Goal: Book appointment/travel/reservation

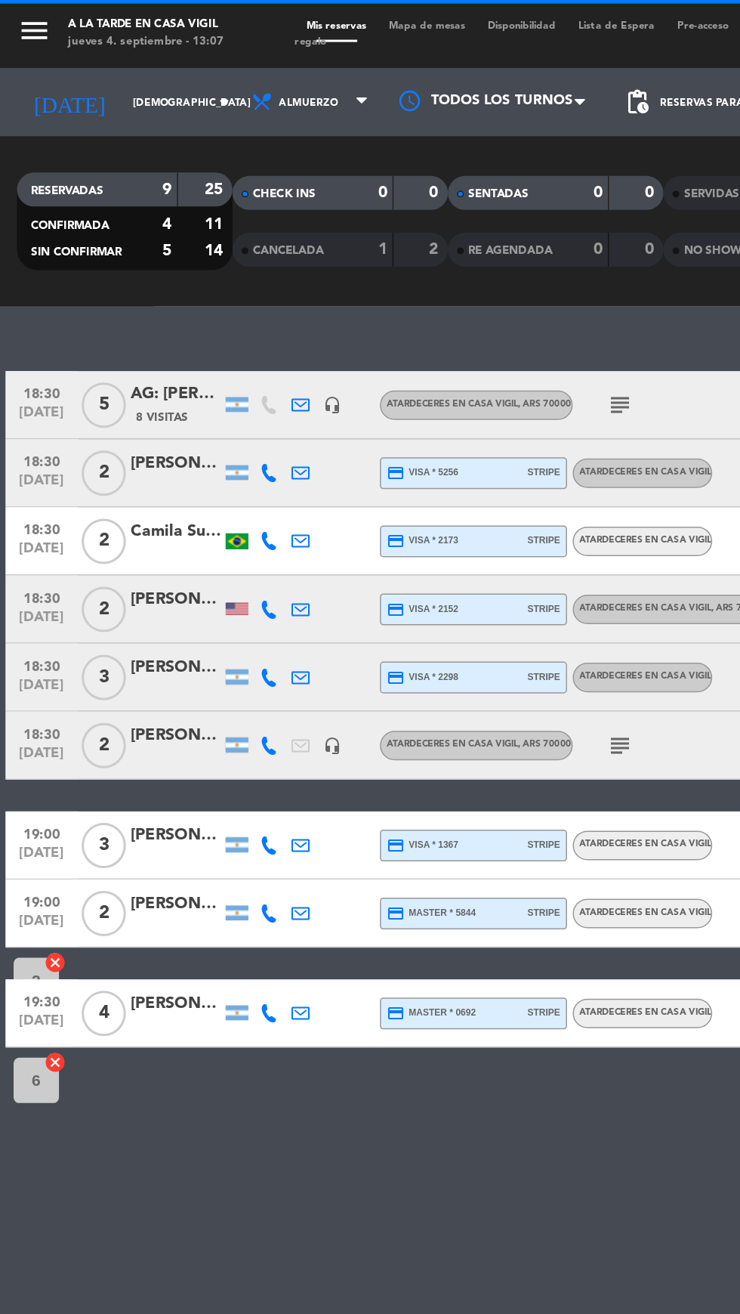
click at [33, 19] on icon "menu" at bounding box center [22, 20] width 23 height 23
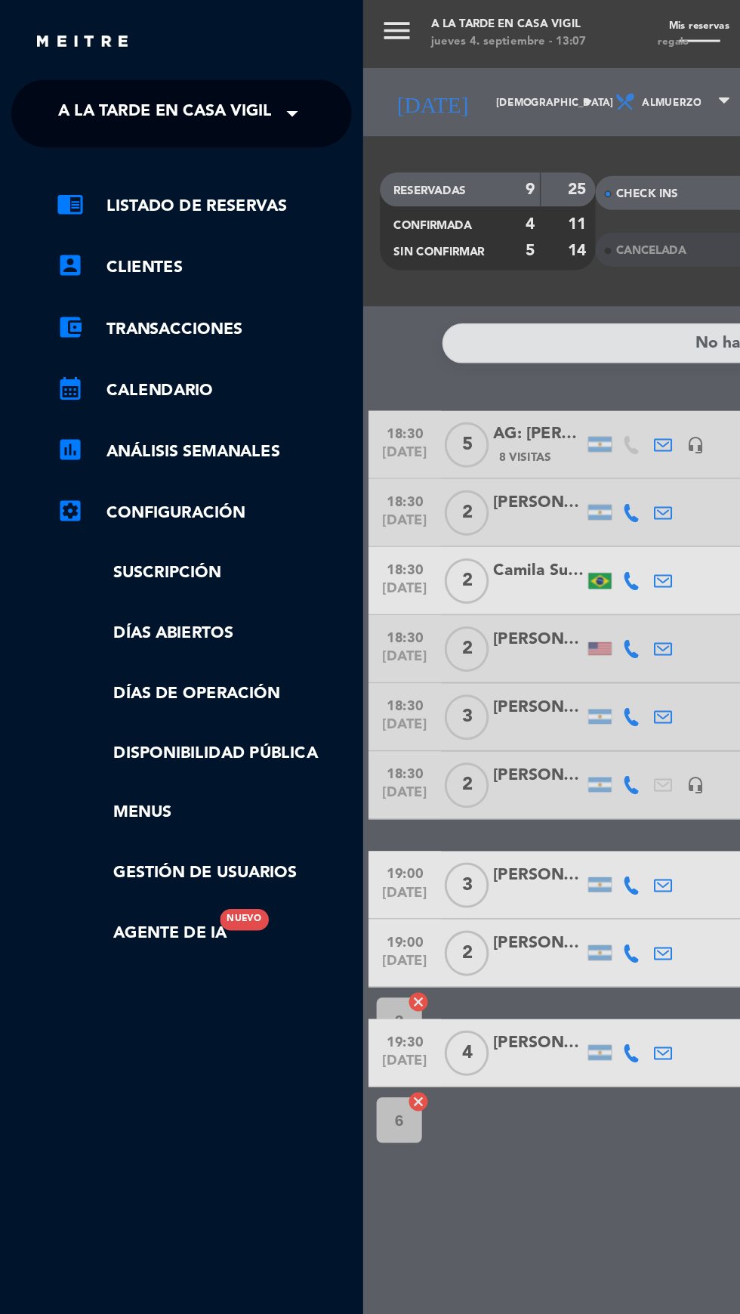
click at [115, 77] on span "A la tarde en Casa Vigil" at bounding box center [110, 76] width 143 height 32
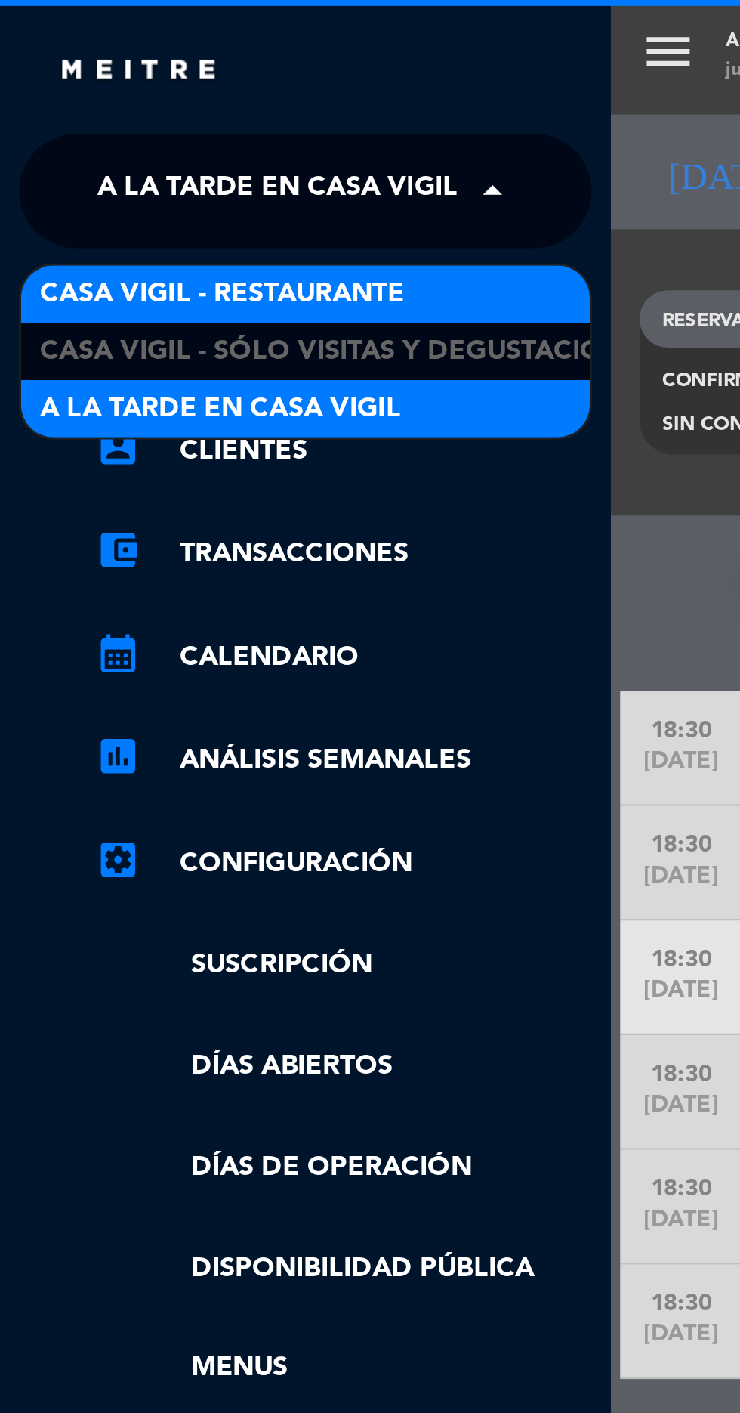
click at [56, 116] on span "Casa Vigil - Restaurante" at bounding box center [88, 116] width 144 height 17
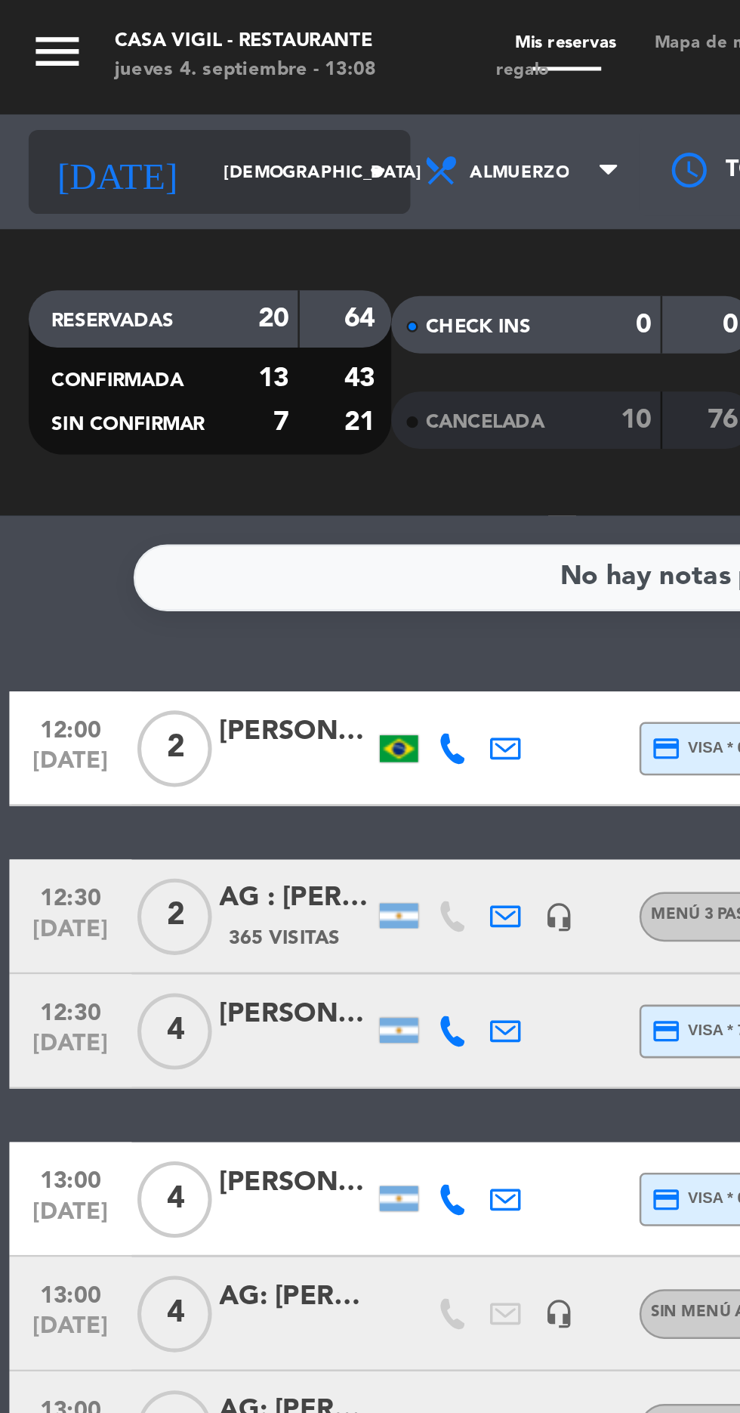
click at [120, 66] on input "[DEMOGRAPHIC_DATA] [DATE]" at bounding box center [128, 68] width 95 height 23
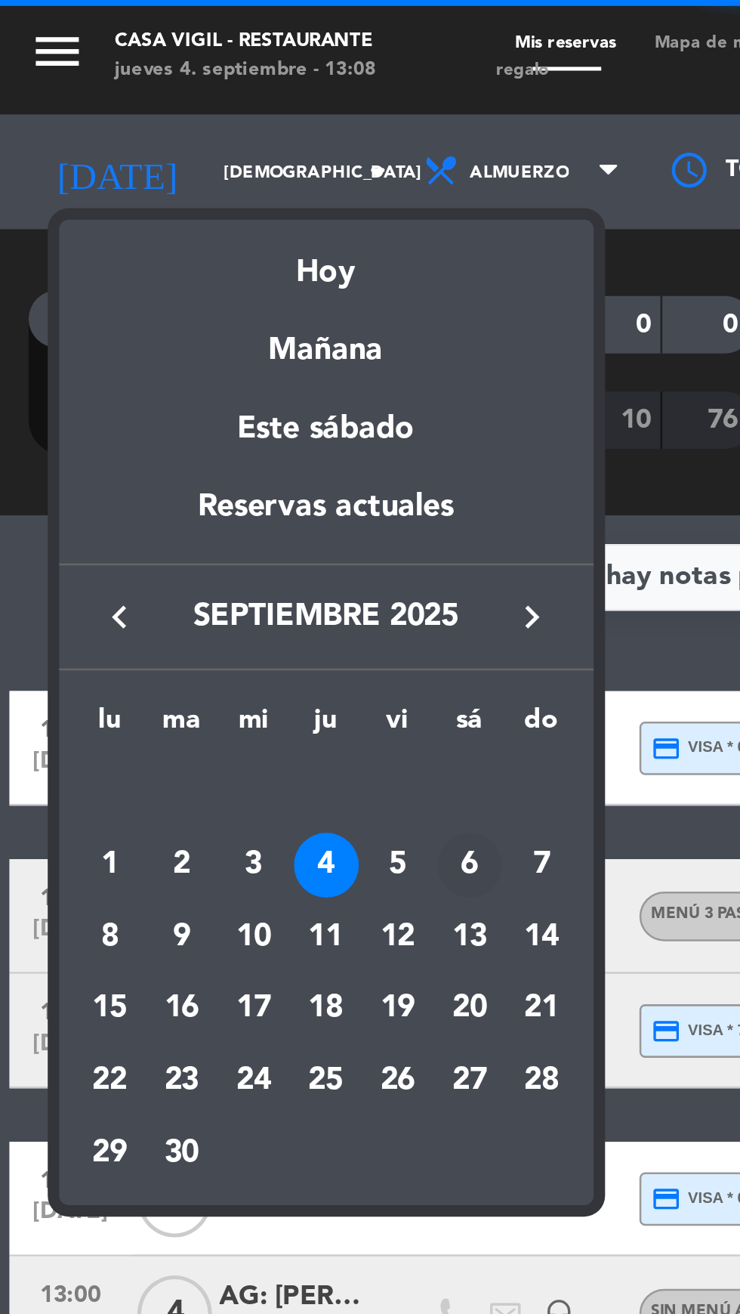
click at [185, 342] on div "6" at bounding box center [186, 342] width 26 height 26
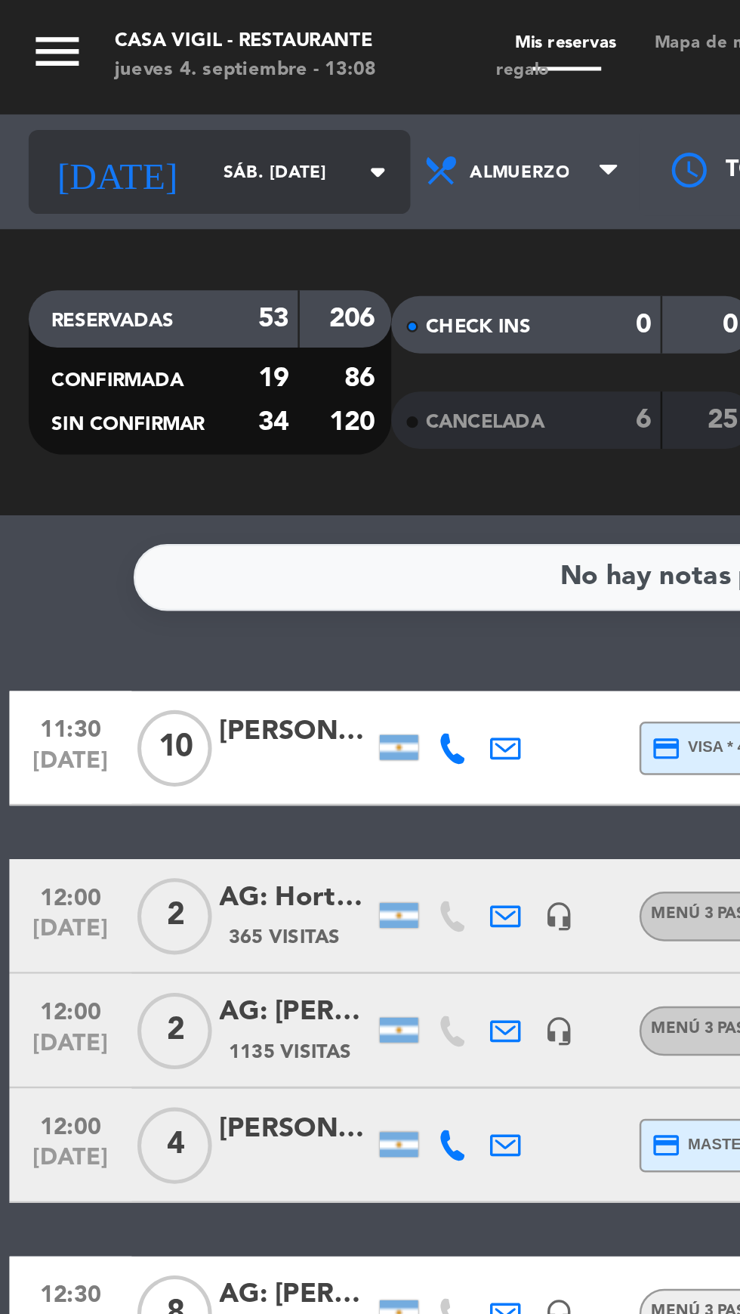
click at [110, 66] on input "sáb. [DATE]" at bounding box center [128, 68] width 95 height 23
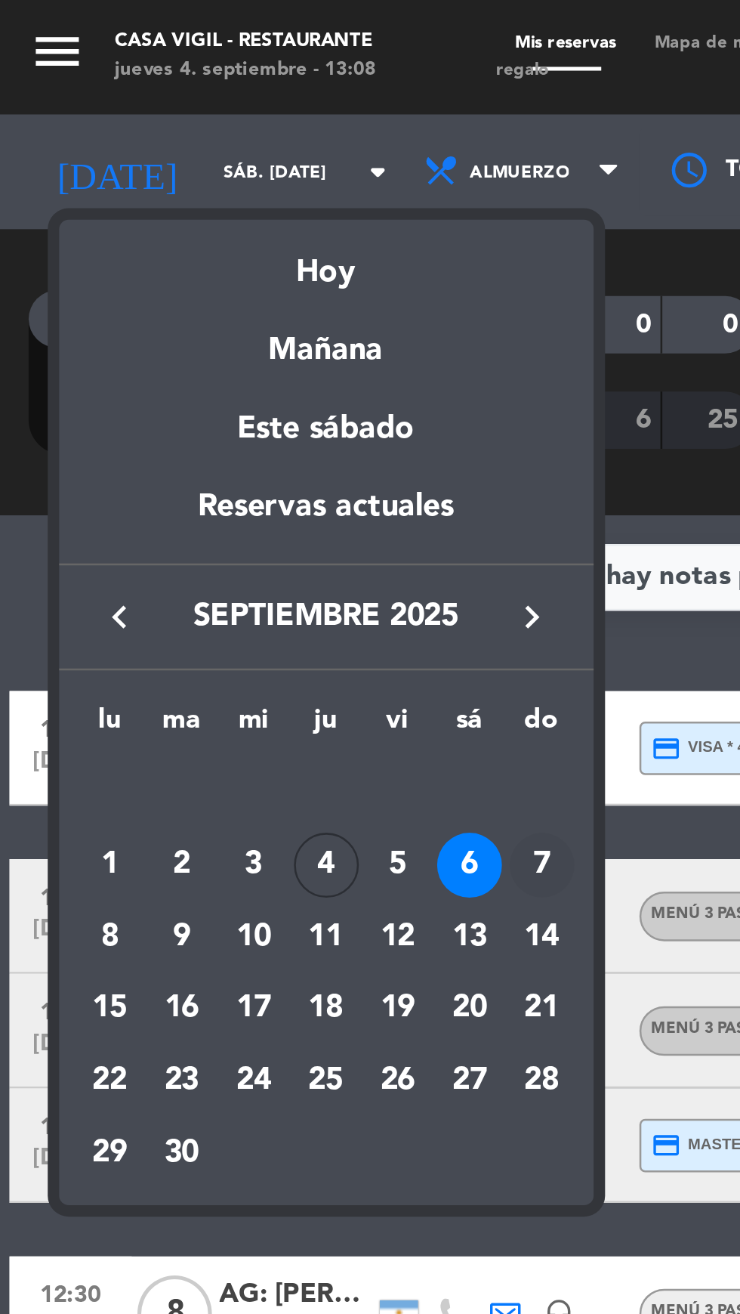
click at [211, 344] on div "7" at bounding box center [215, 342] width 26 height 26
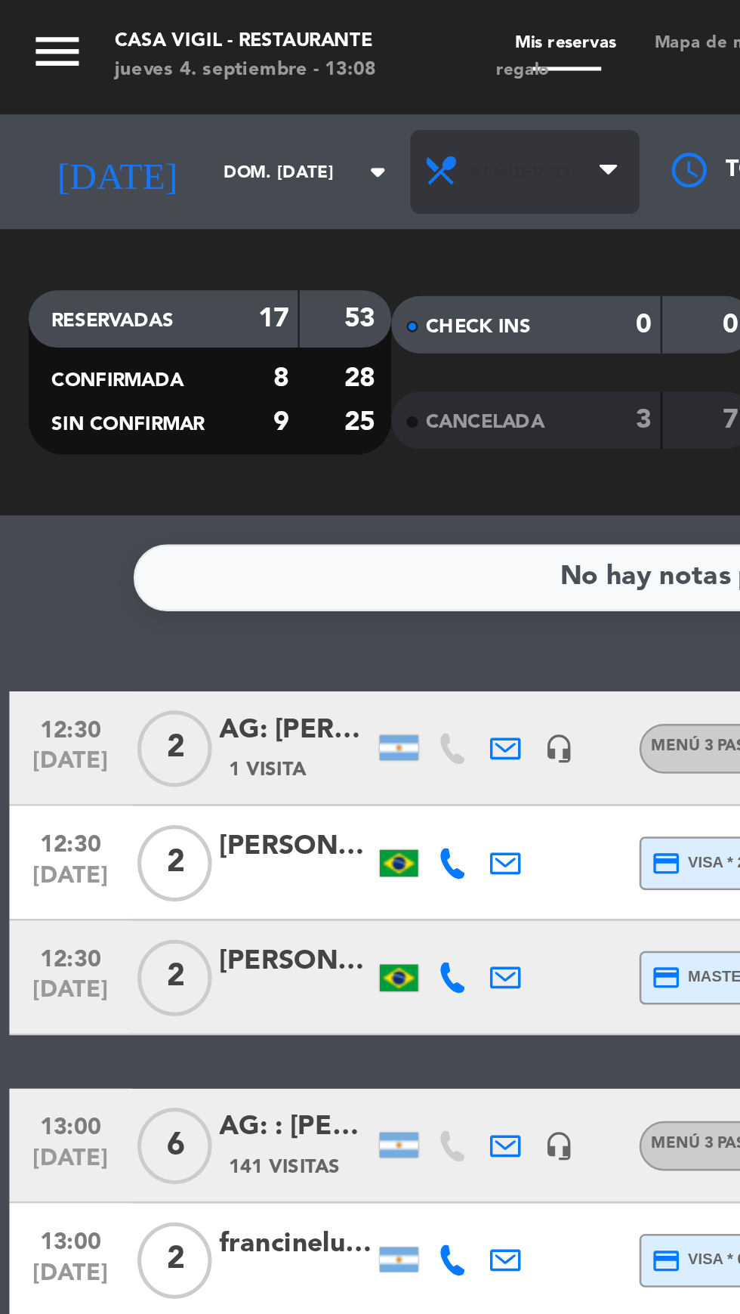
click at [219, 64] on span "Almuerzo" at bounding box center [207, 67] width 91 height 33
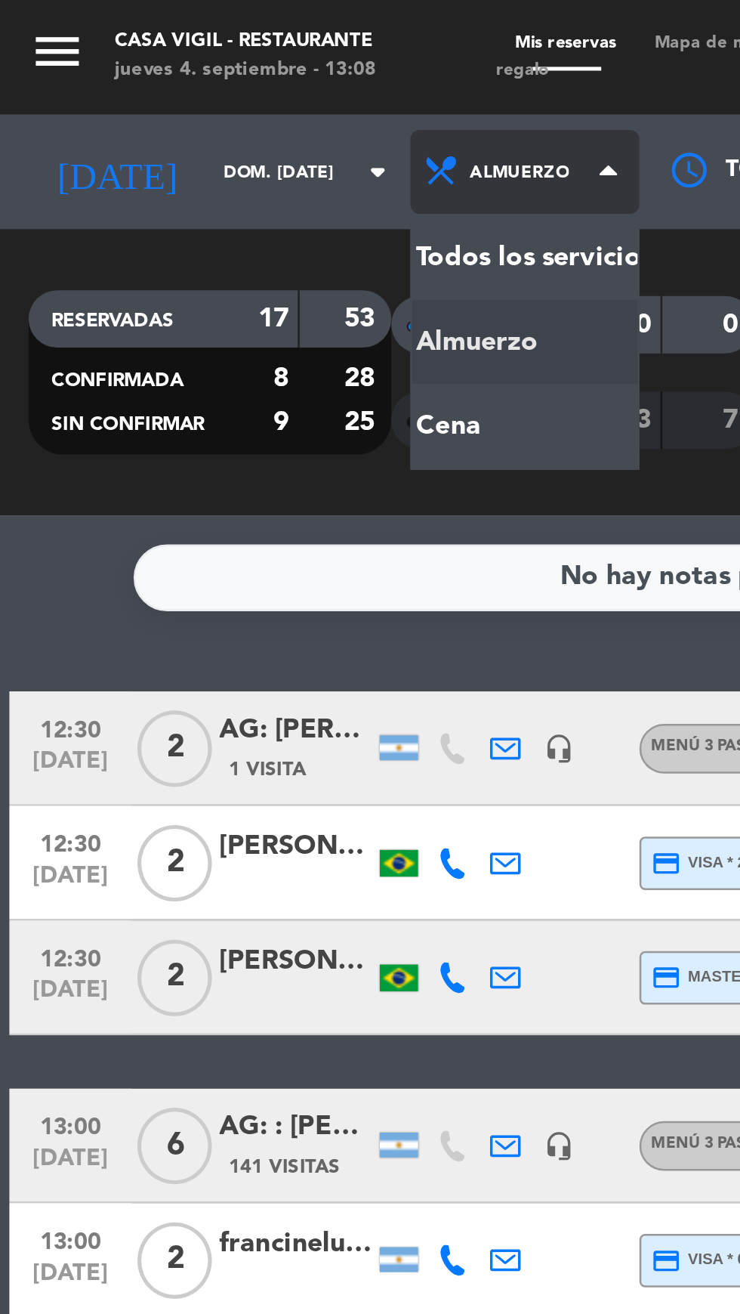
click at [165, 170] on div "menu Casa [PERSON_NAME] - Restaurante jueves 4. septiembre - 13:08 Mis reservas…" at bounding box center [370, 102] width 740 height 204
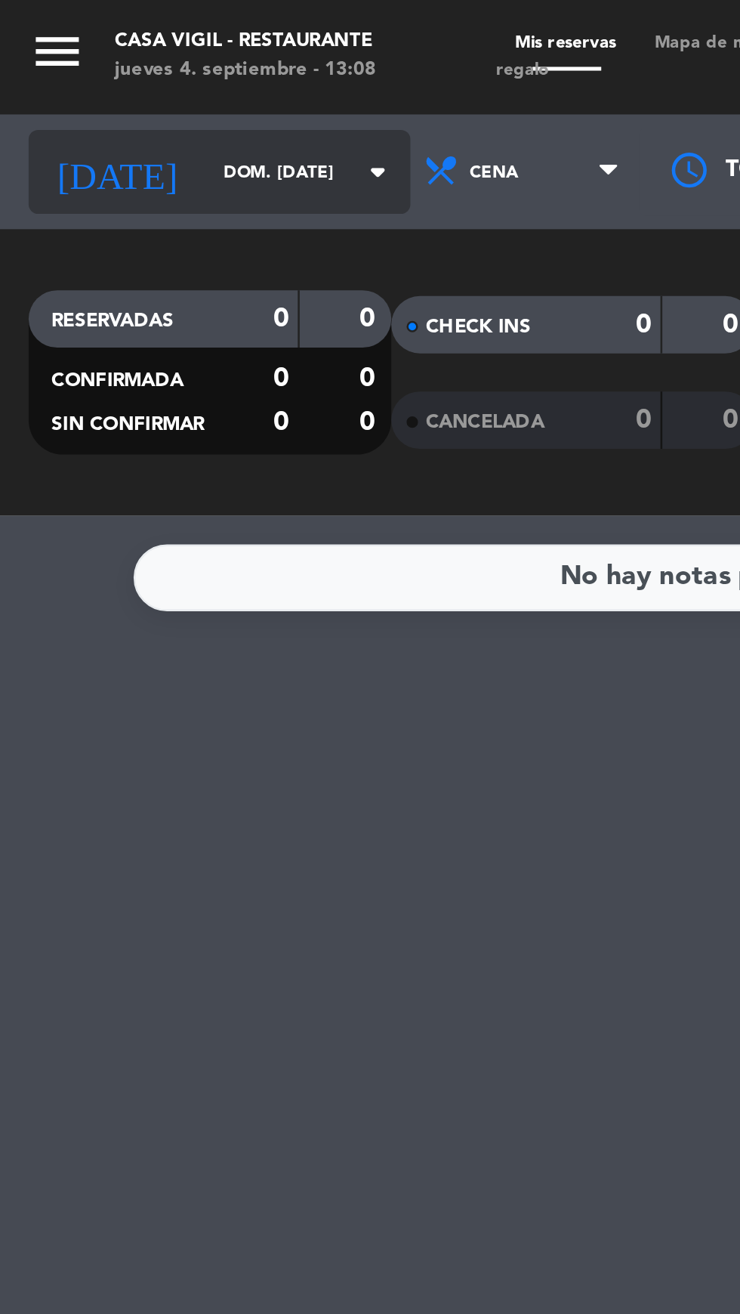
click at [81, 75] on input "dom. [DATE]" at bounding box center [128, 68] width 95 height 23
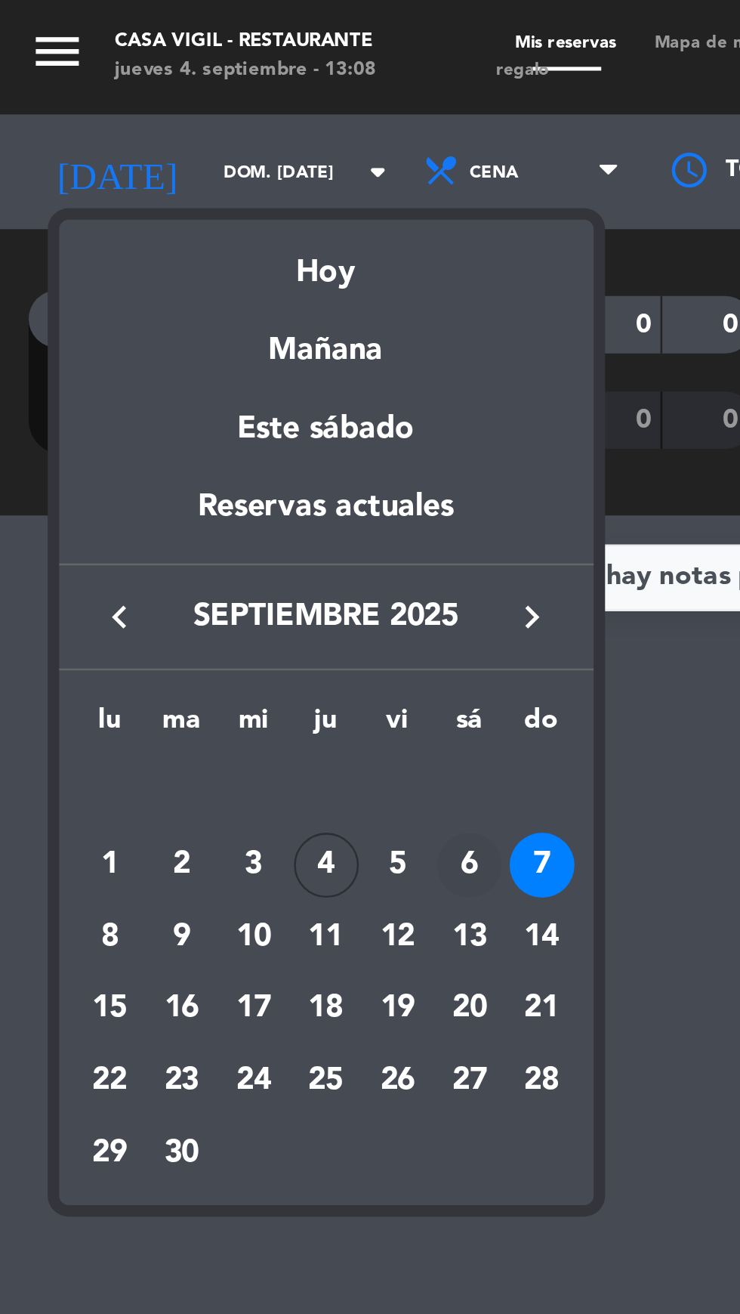
click at [186, 345] on div "6" at bounding box center [186, 342] width 26 height 26
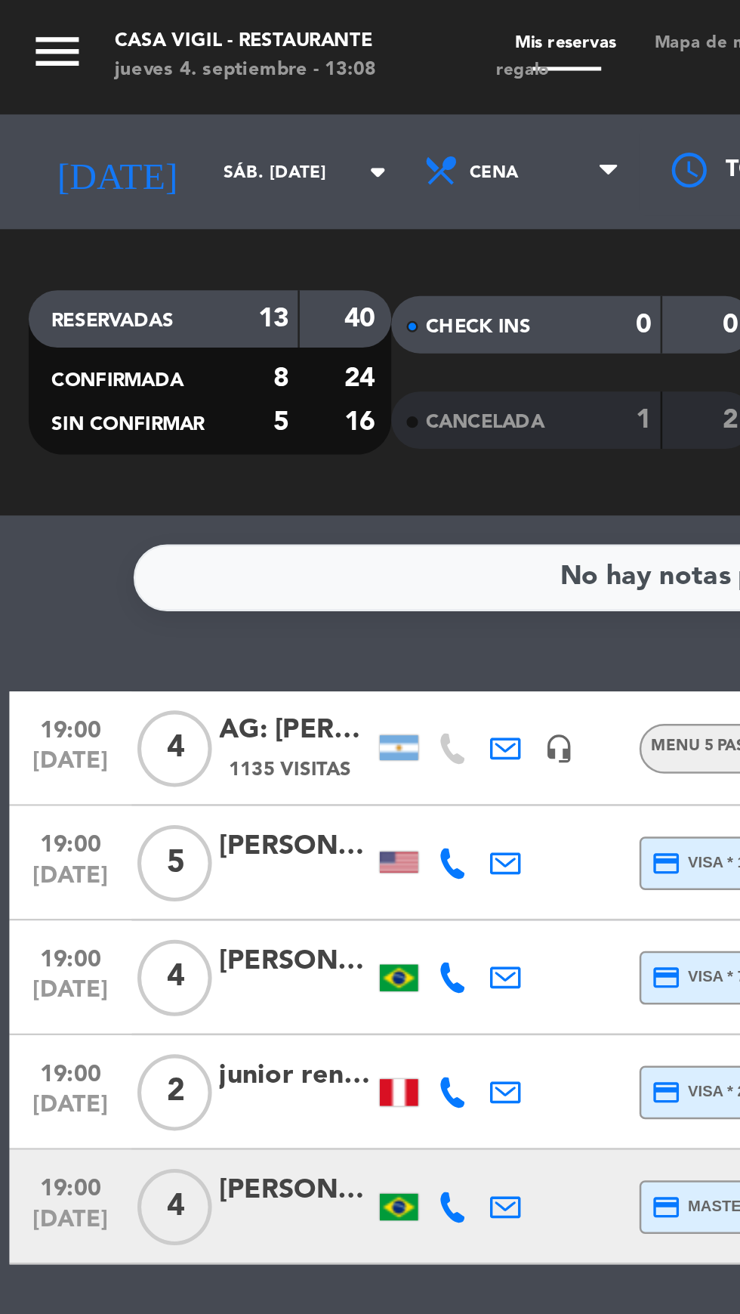
click at [26, 17] on icon "menu" at bounding box center [22, 20] width 23 height 23
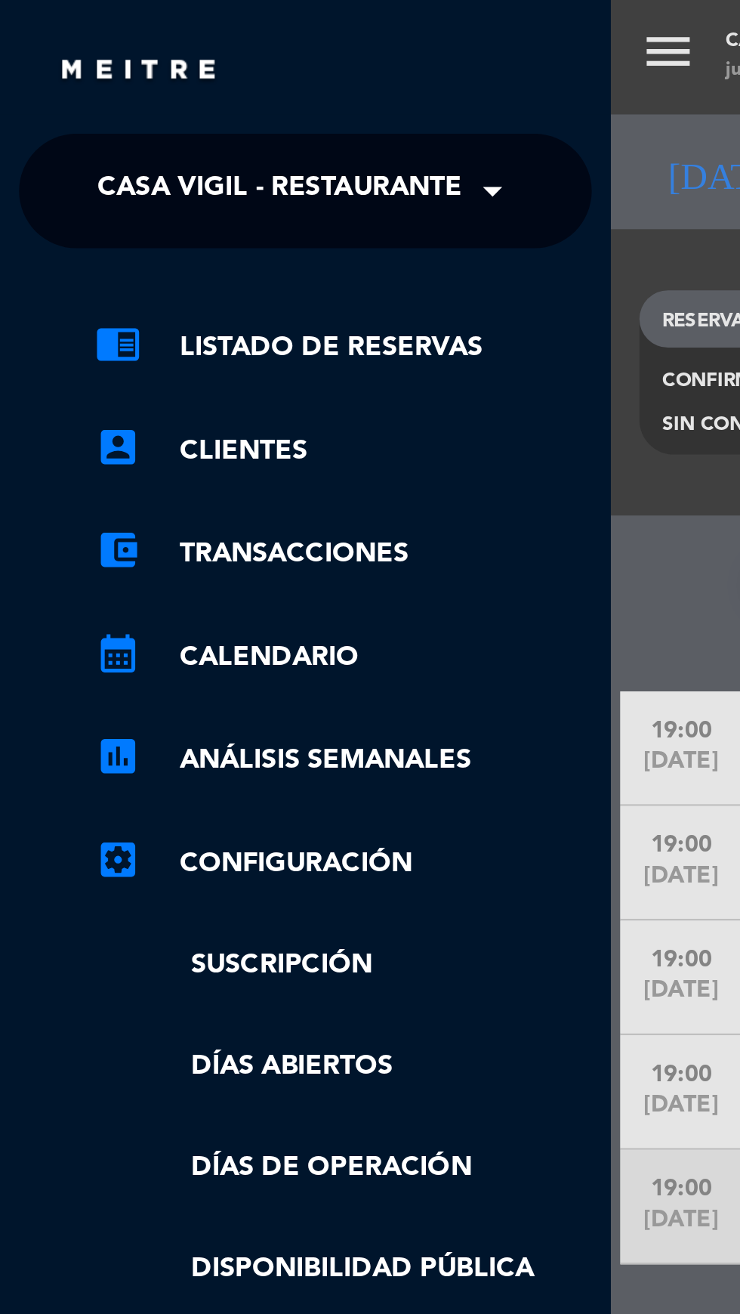
click at [78, 75] on span "Casa Vigil - Restaurante" at bounding box center [111, 76] width 144 height 32
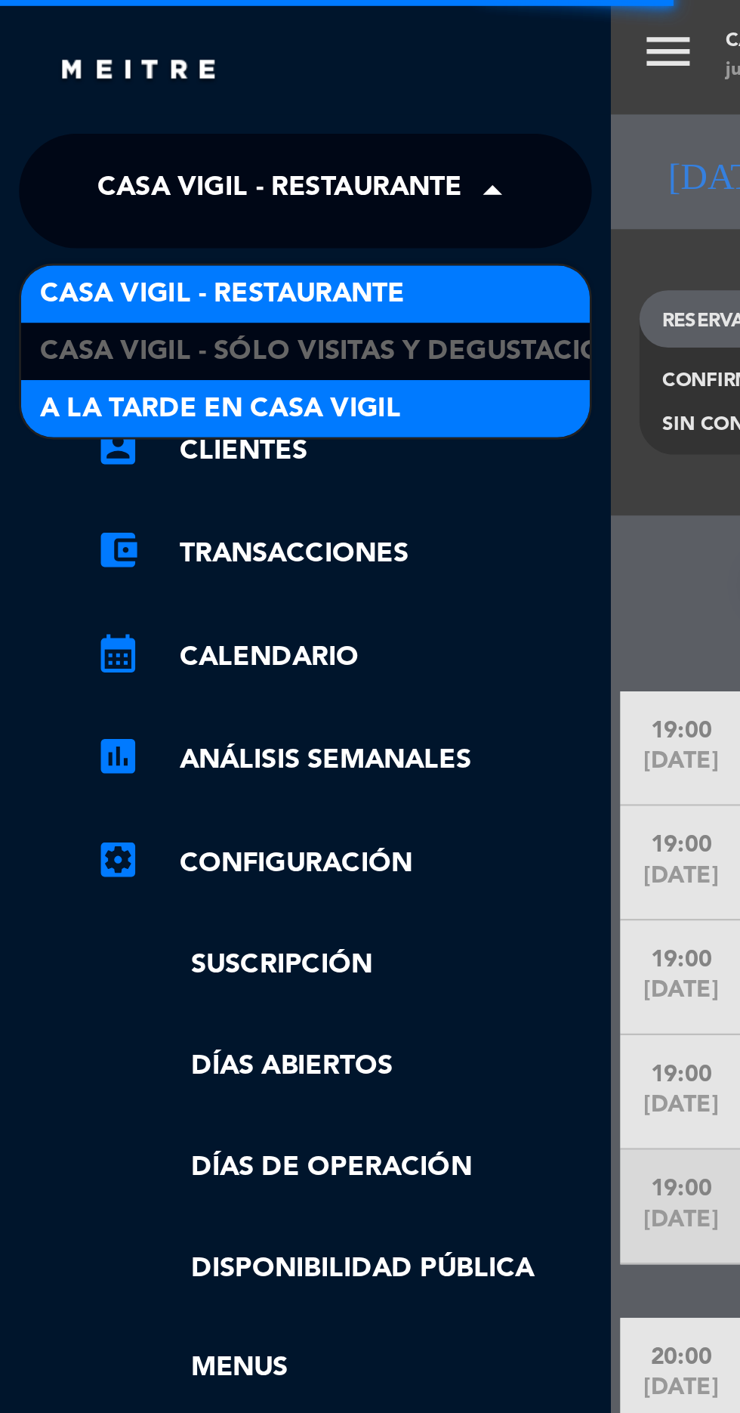
click at [134, 161] on span "A la tarde en Casa Vigil" at bounding box center [87, 161] width 143 height 17
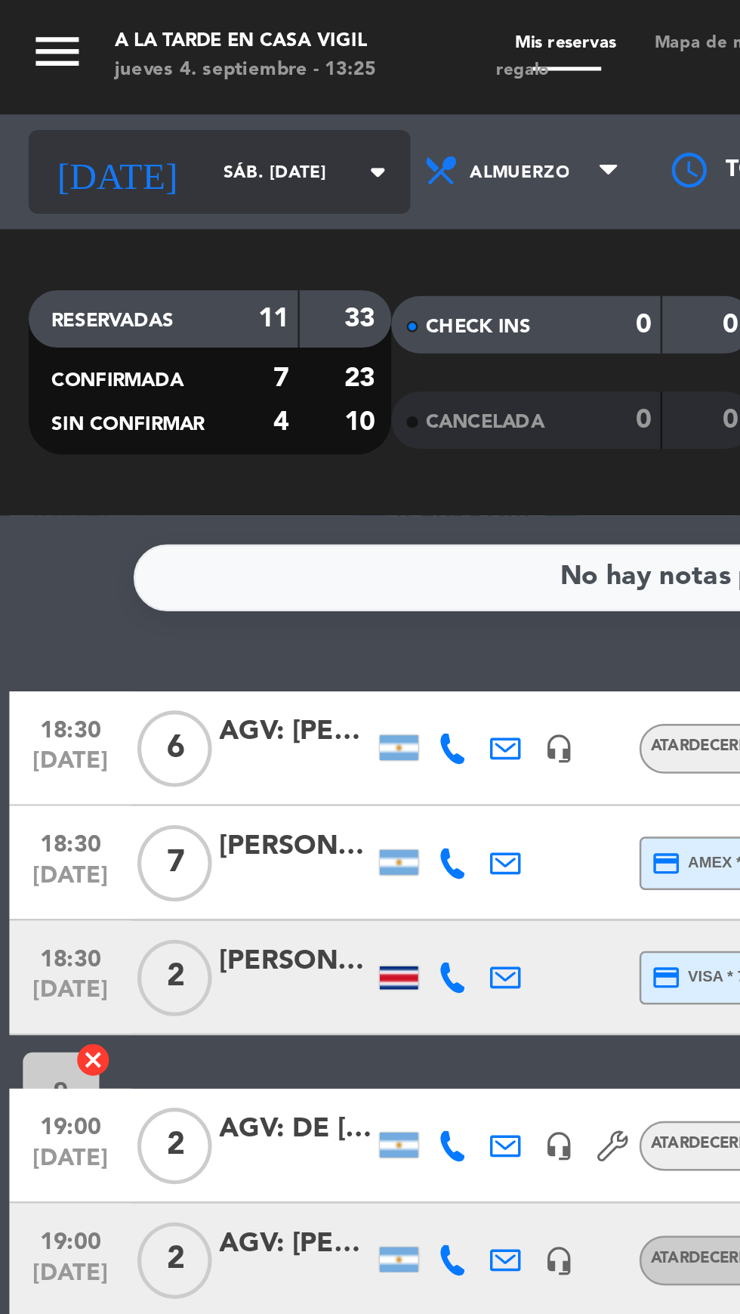
click at [39, 66] on icon "[DATE]" at bounding box center [45, 68] width 69 height 30
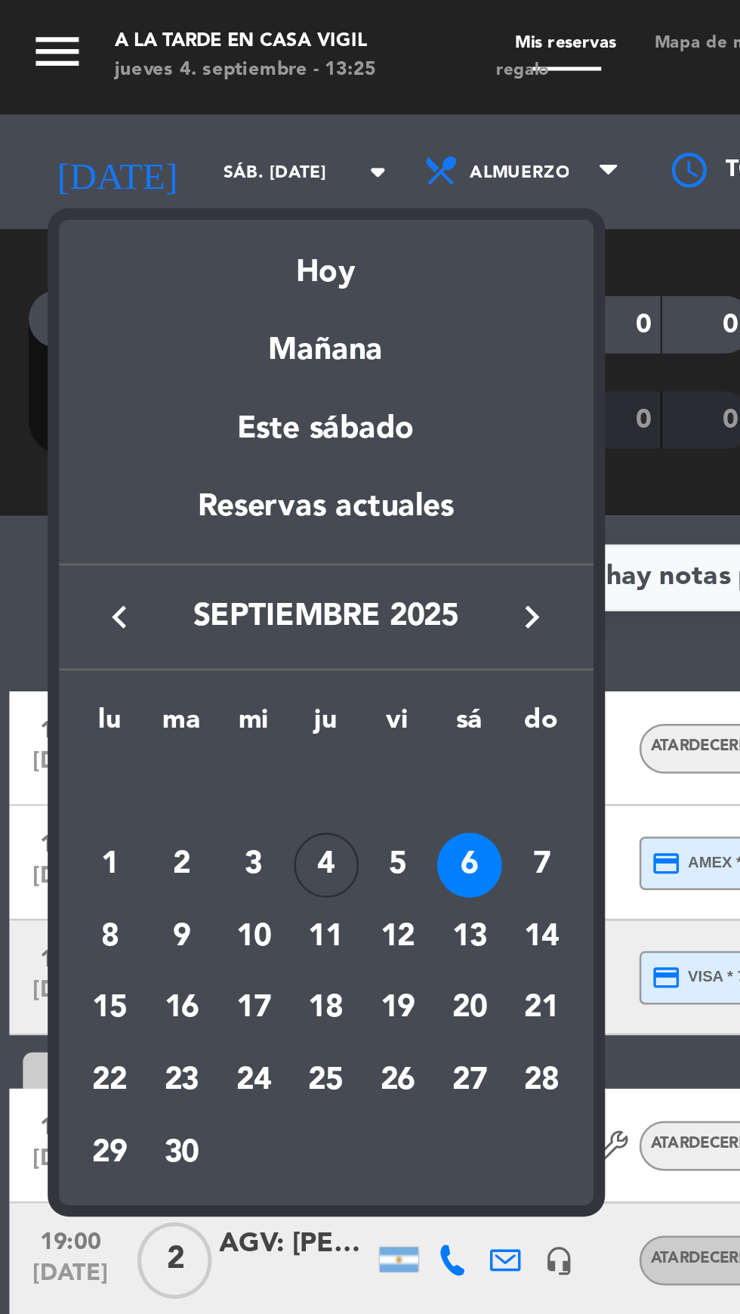
click at [219, 243] on icon "keyboard_arrow_right" at bounding box center [211, 244] width 18 height 18
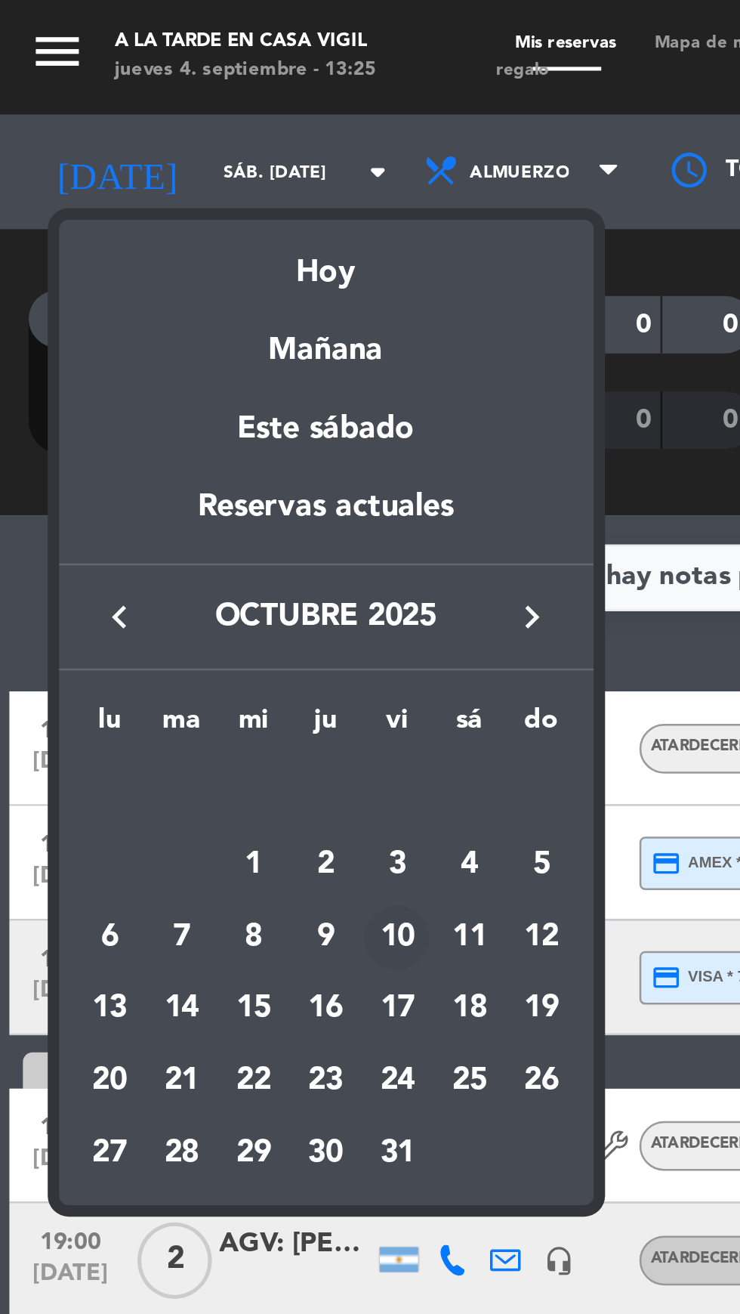
click at [165, 372] on div "10" at bounding box center [157, 371] width 26 height 26
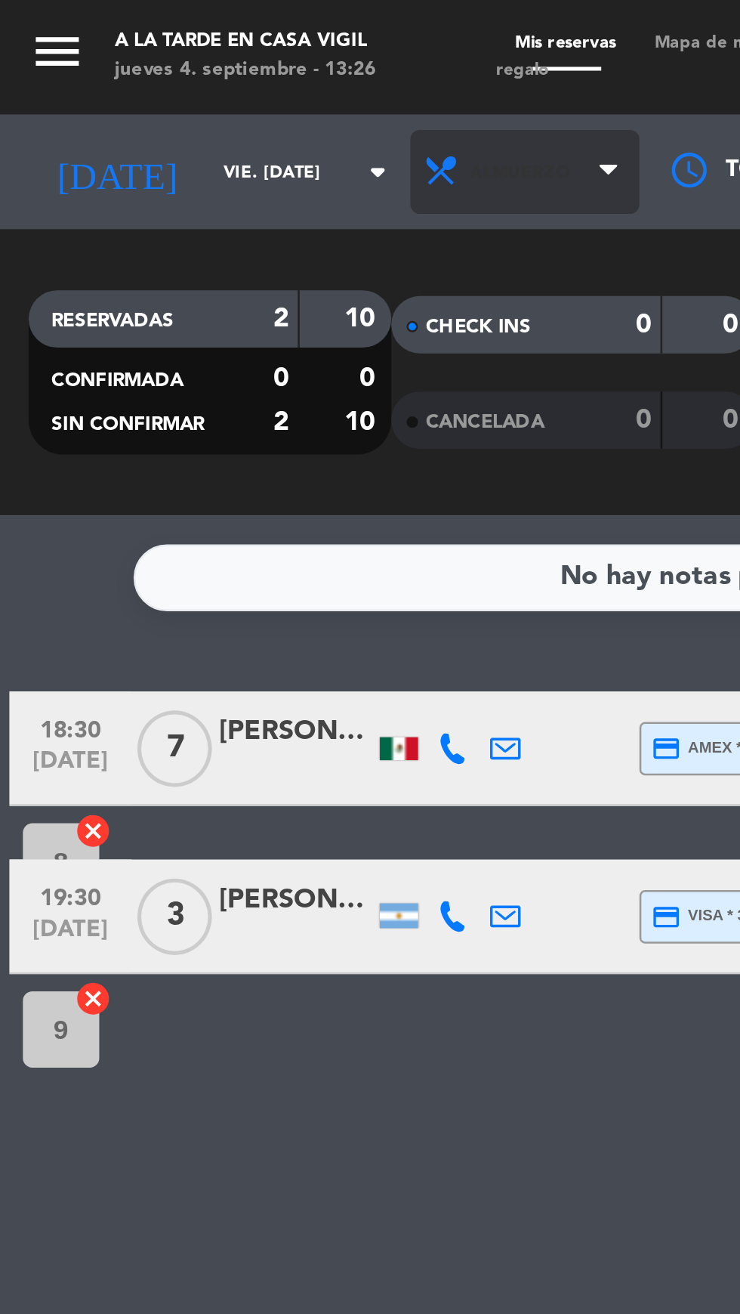
click at [217, 64] on span "Almuerzo" at bounding box center [207, 67] width 91 height 33
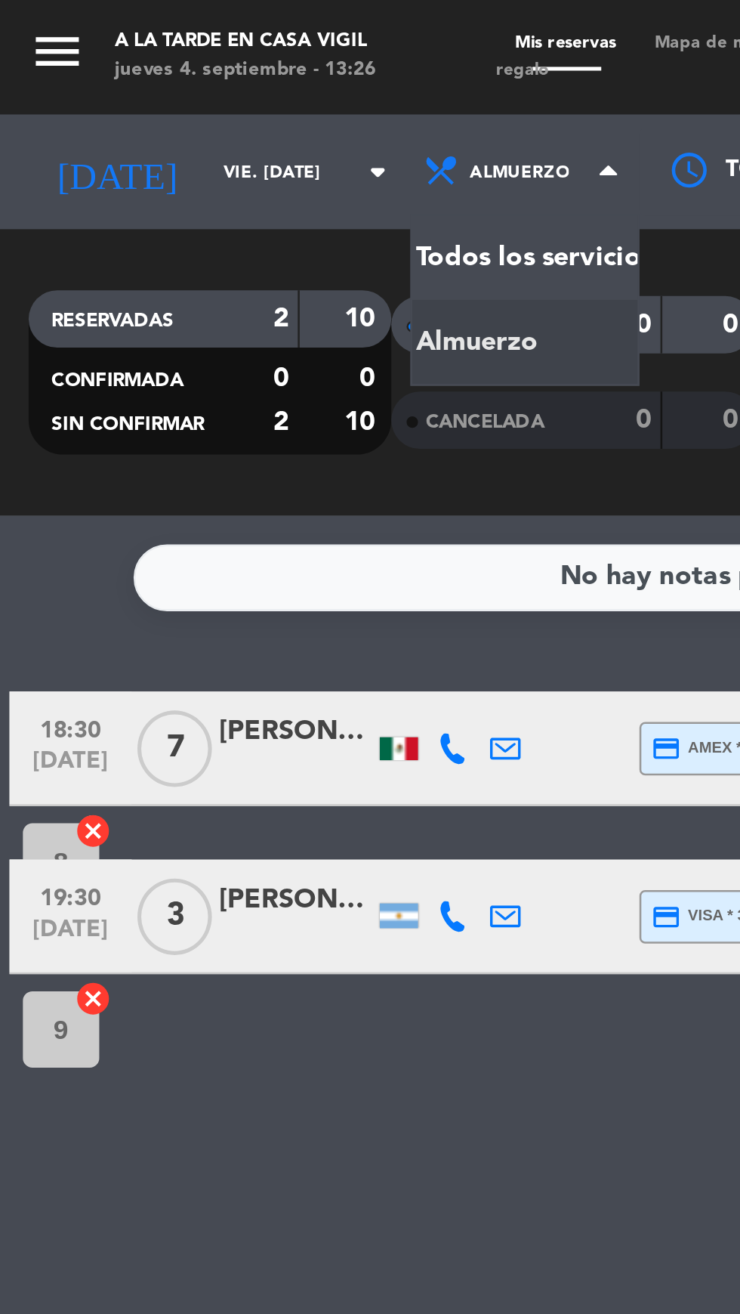
click at [23, 28] on icon "menu" at bounding box center [22, 20] width 23 height 23
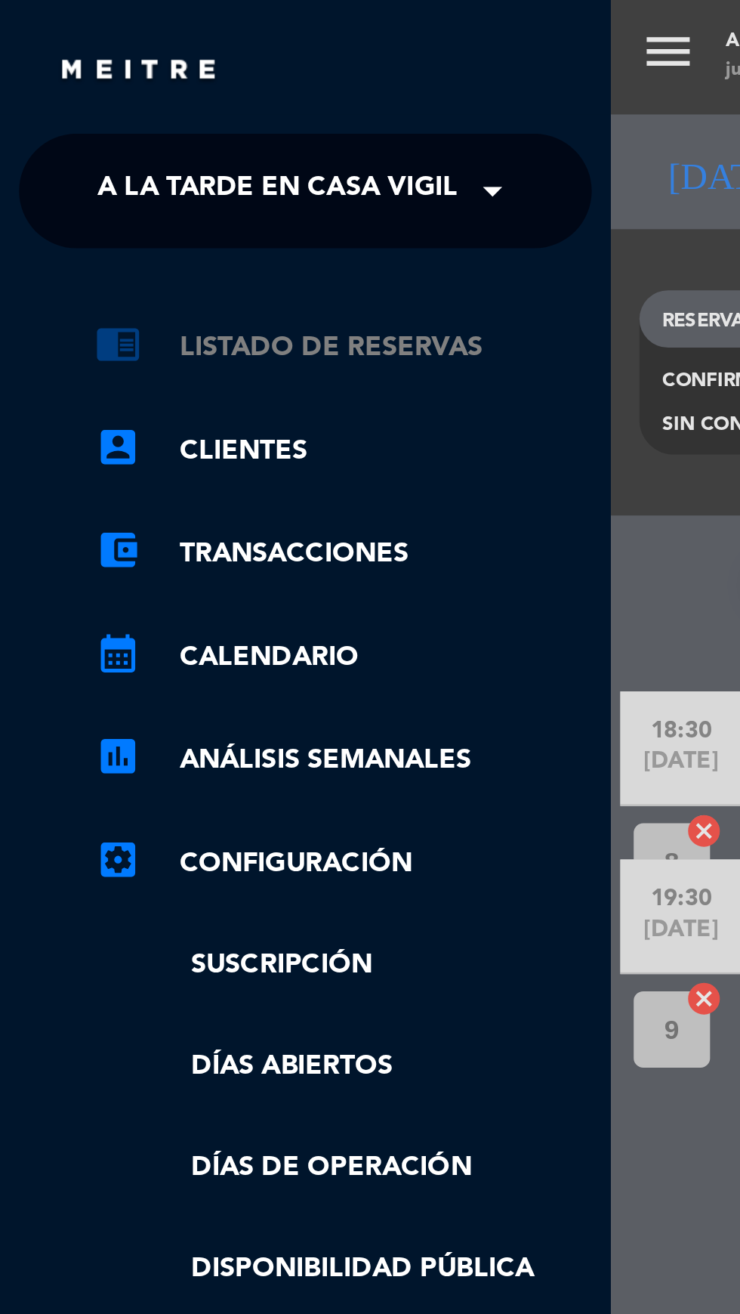
click at [156, 137] on link "chrome_reader_mode Listado de Reservas" at bounding box center [136, 137] width 196 height 18
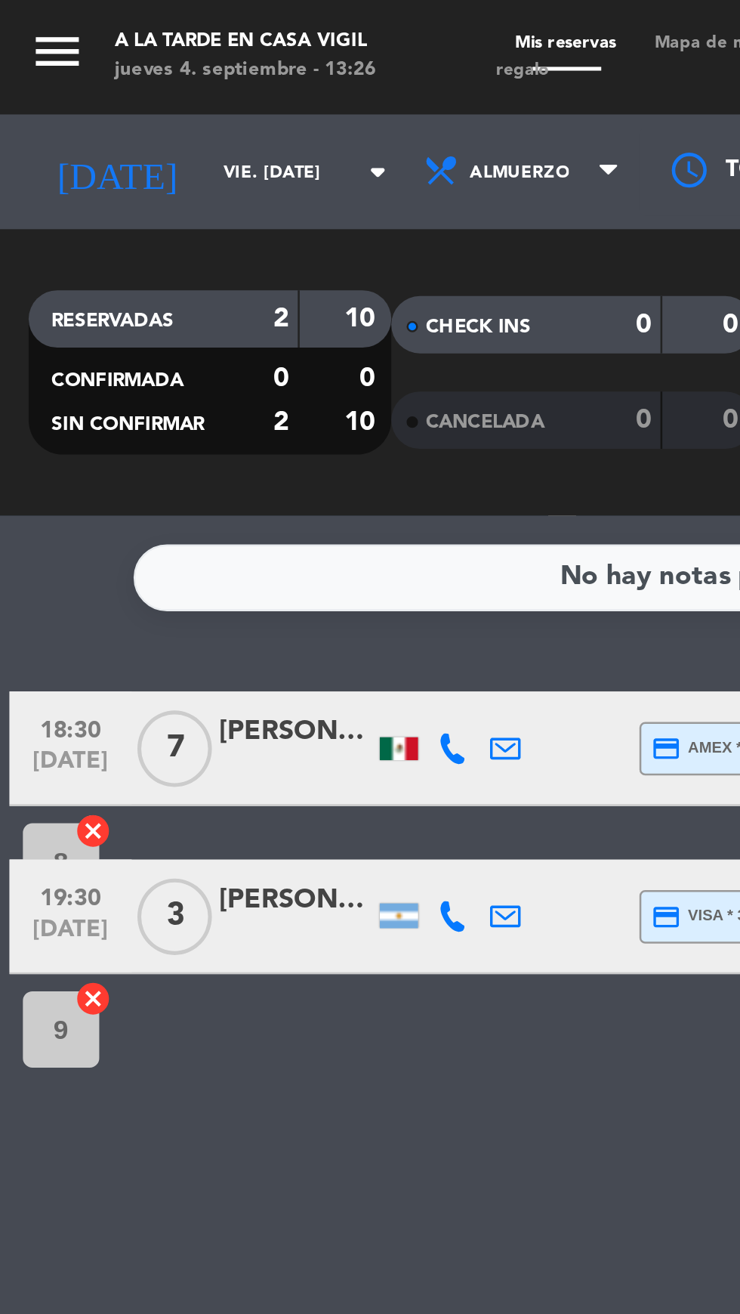
click at [29, 23] on icon "menu" at bounding box center [22, 20] width 23 height 23
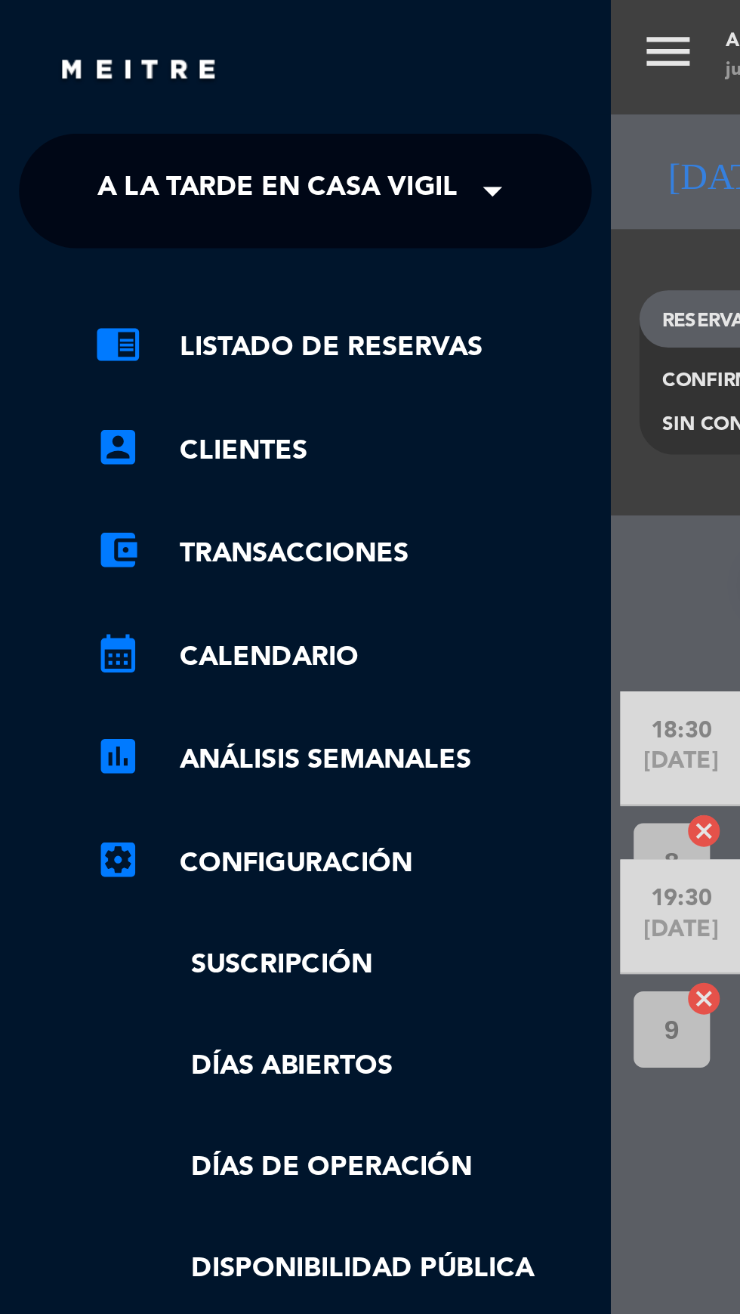
click at [164, 68] on span "A la tarde en Casa Vigil" at bounding box center [110, 76] width 143 height 32
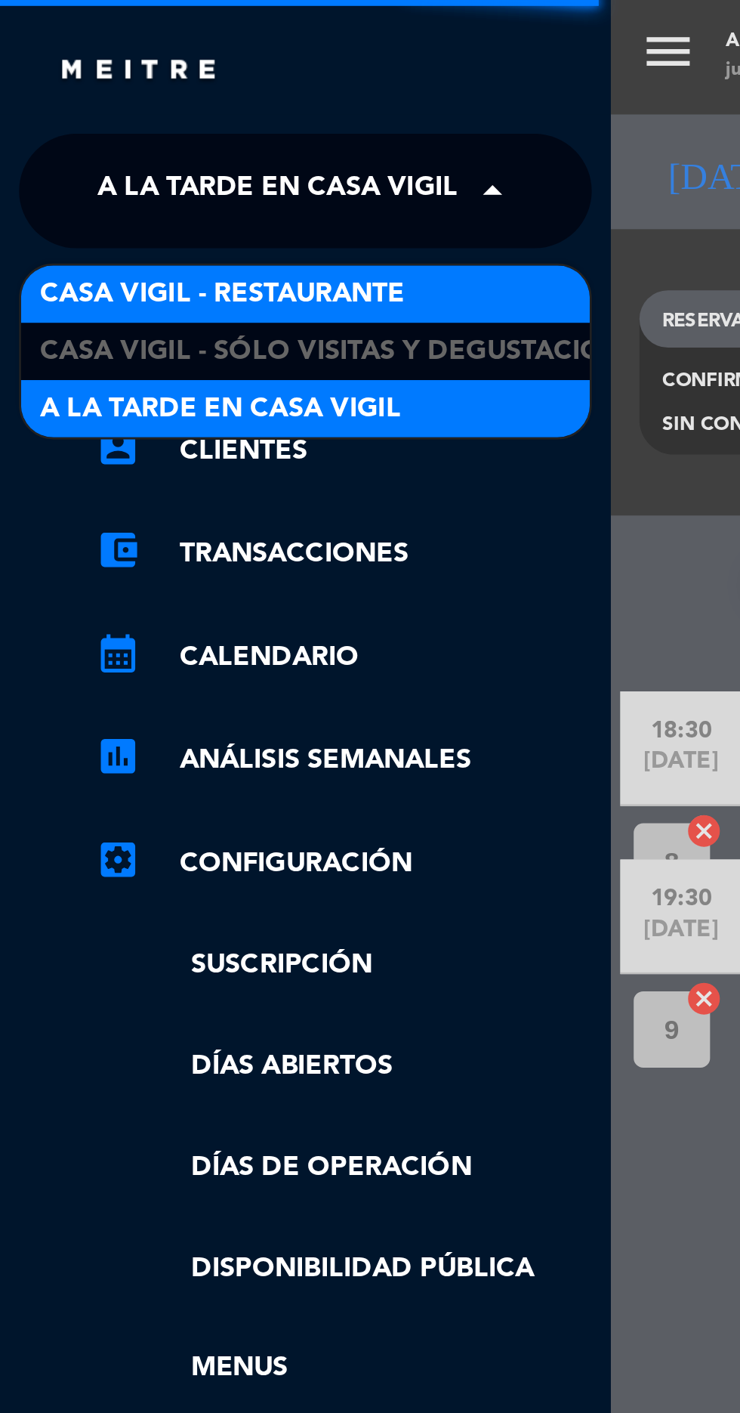
click at [158, 115] on span "Casa Vigil - Restaurante" at bounding box center [88, 116] width 144 height 17
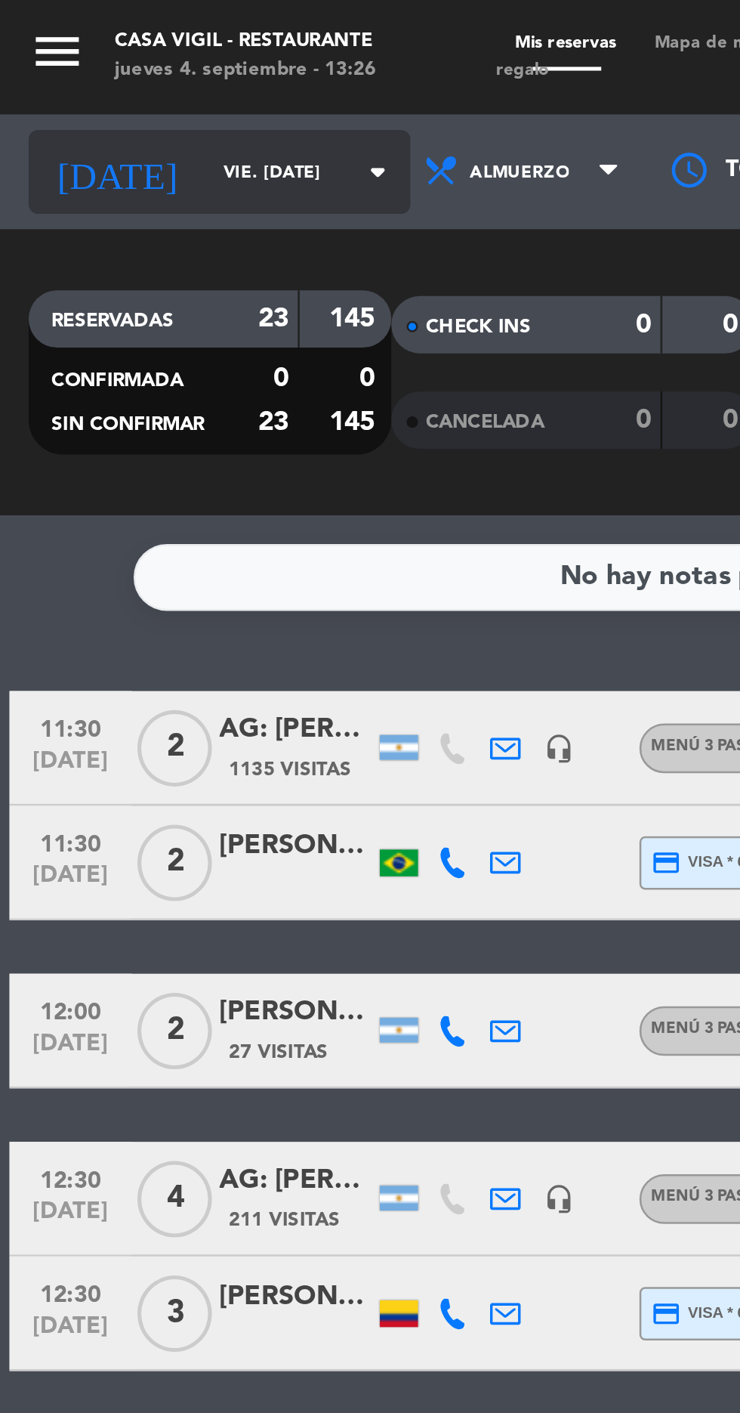
click at [97, 74] on input "vie. [DATE]" at bounding box center [128, 68] width 95 height 23
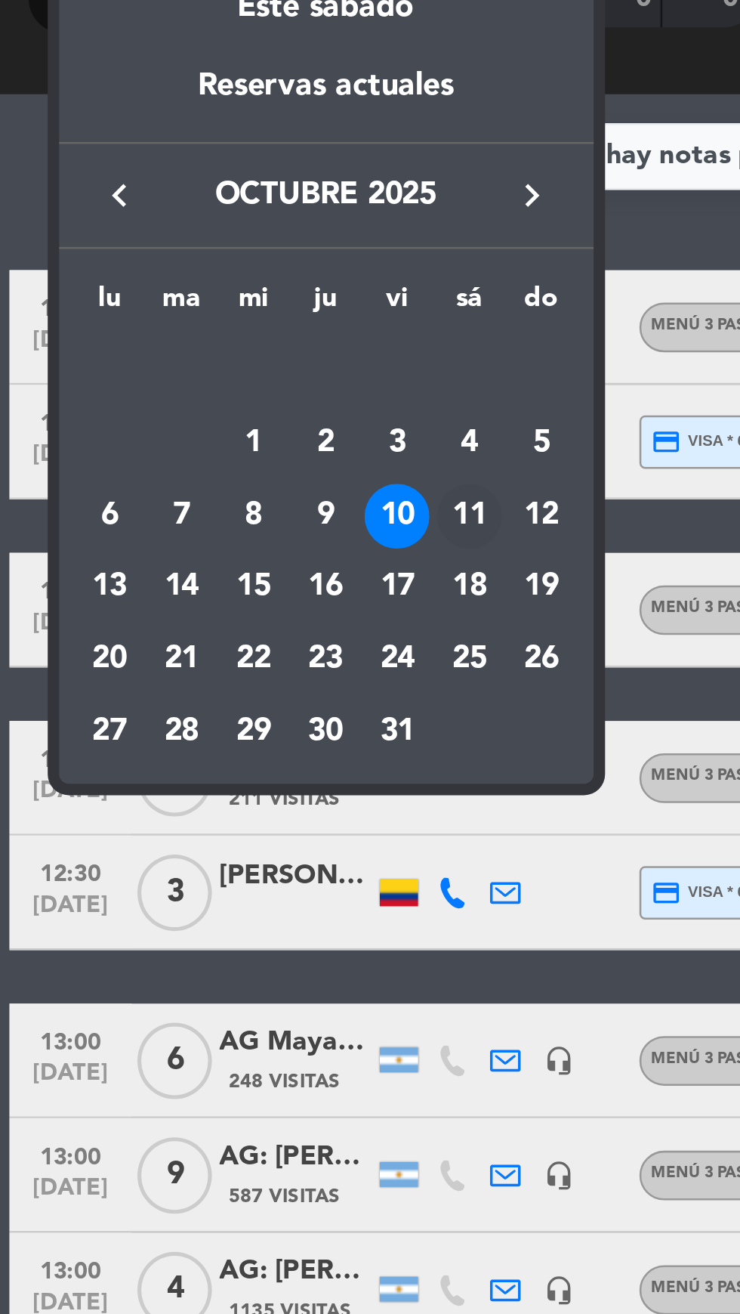
click at [182, 371] on div "11" at bounding box center [186, 371] width 26 height 26
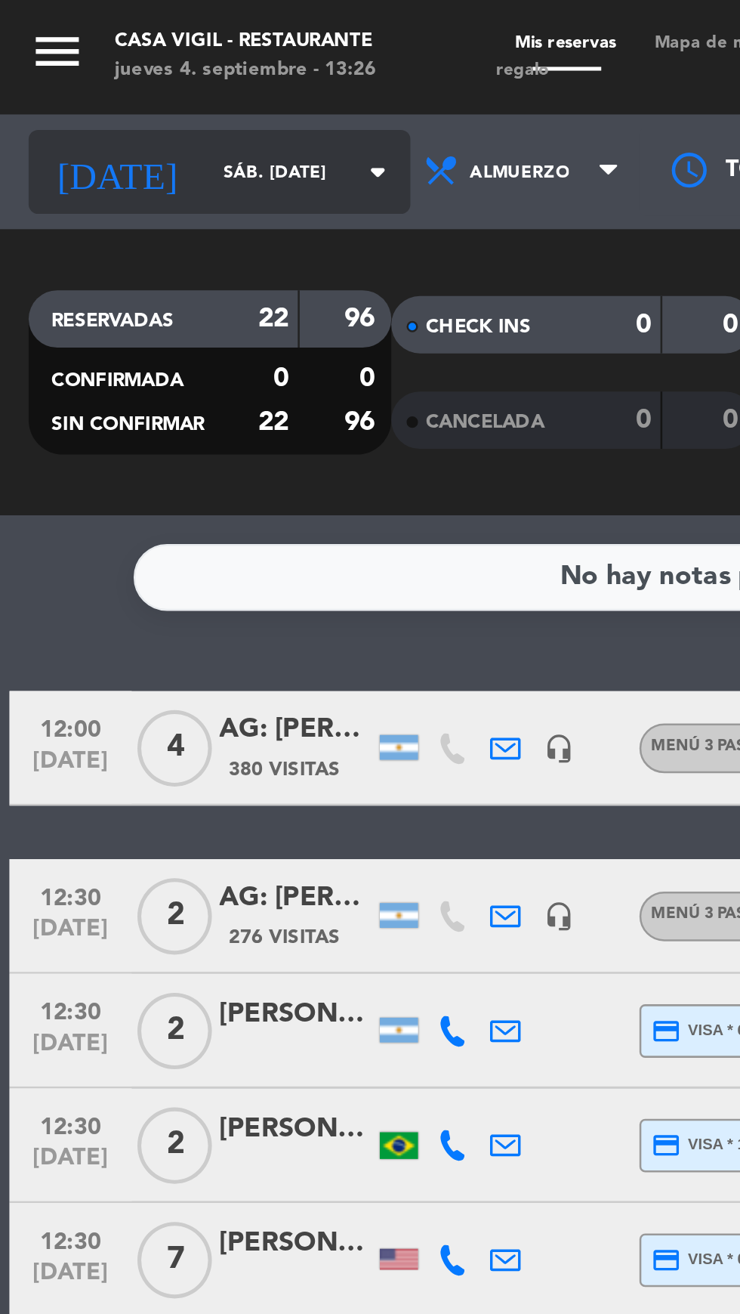
click at [104, 67] on input "sáb. [DATE]" at bounding box center [128, 68] width 95 height 23
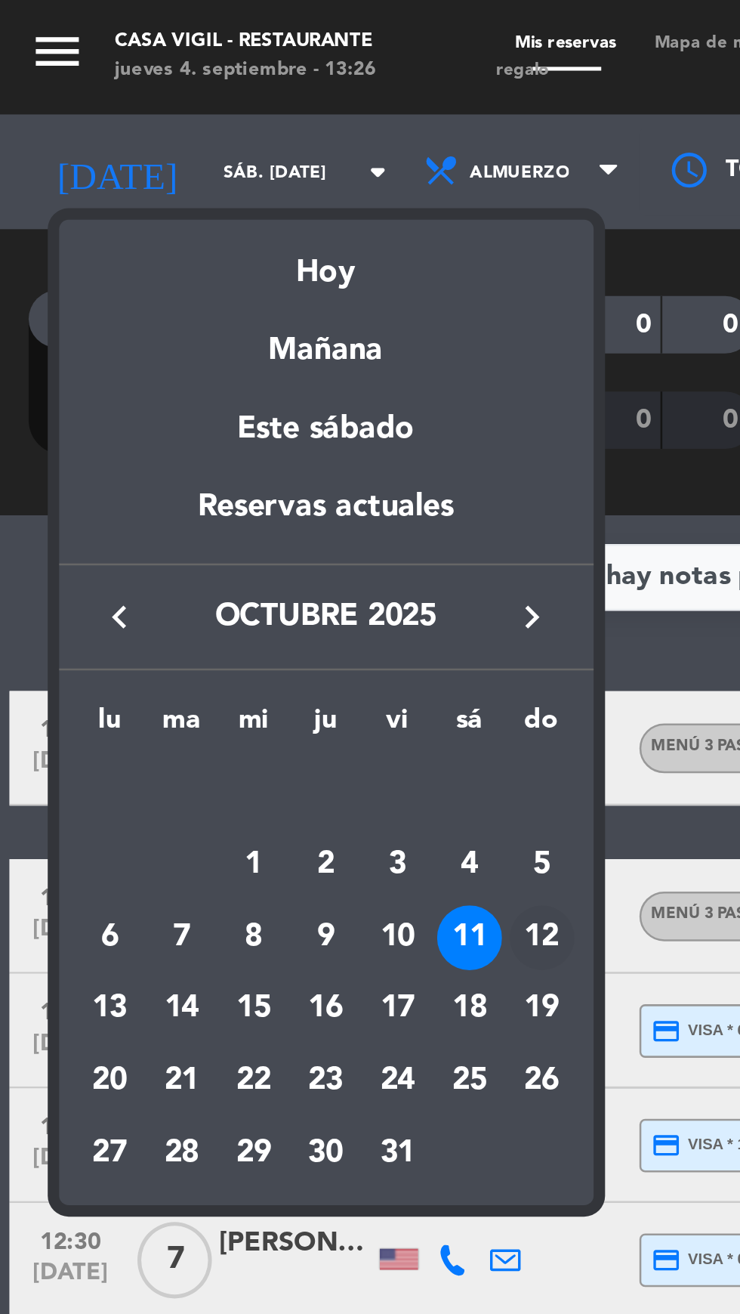
click at [213, 379] on div "12" at bounding box center [215, 371] width 26 height 26
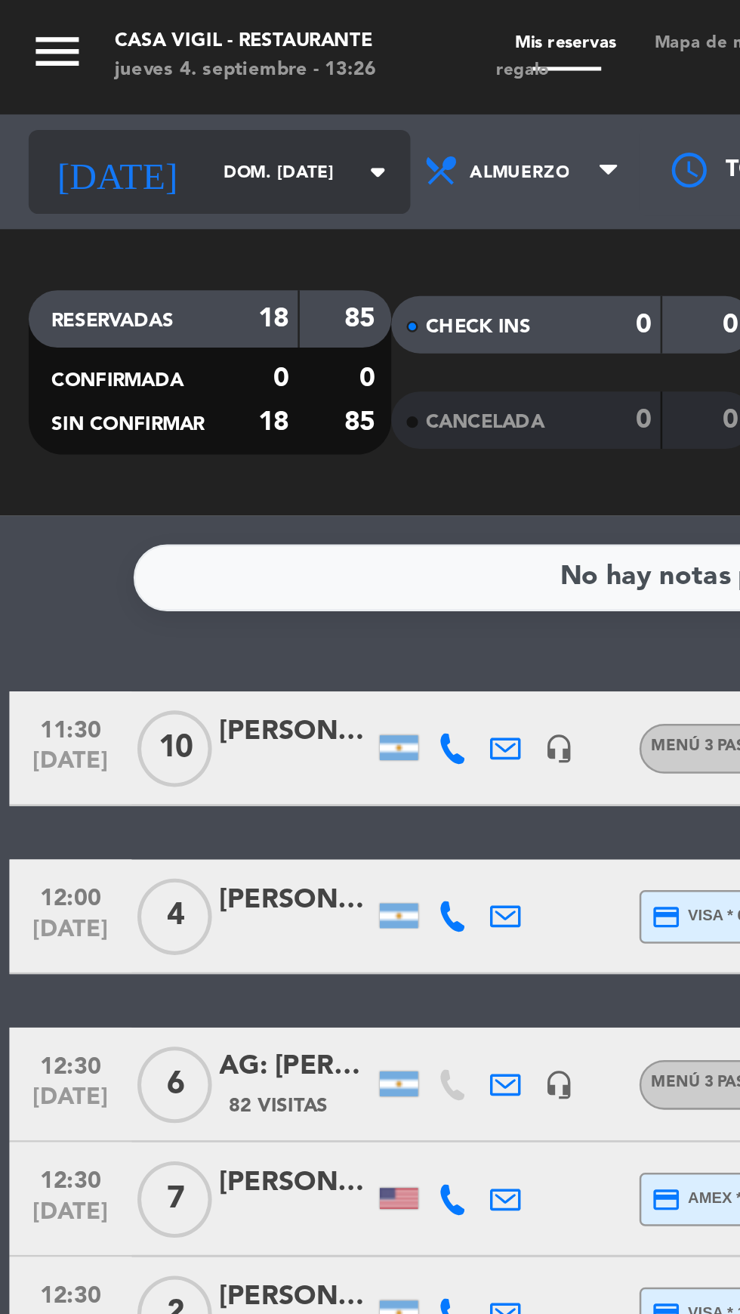
click at [98, 68] on input "dom. [DATE]" at bounding box center [128, 68] width 95 height 23
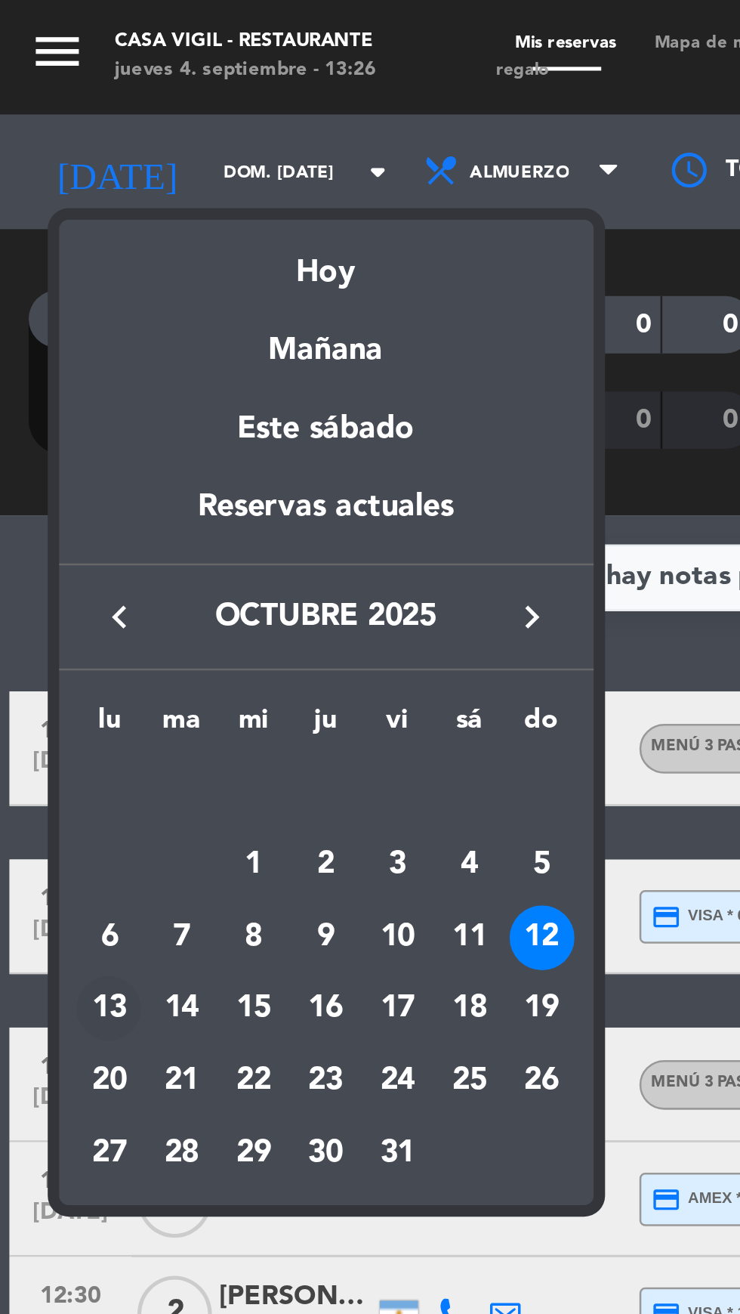
click at [40, 400] on div "13" at bounding box center [43, 399] width 26 height 26
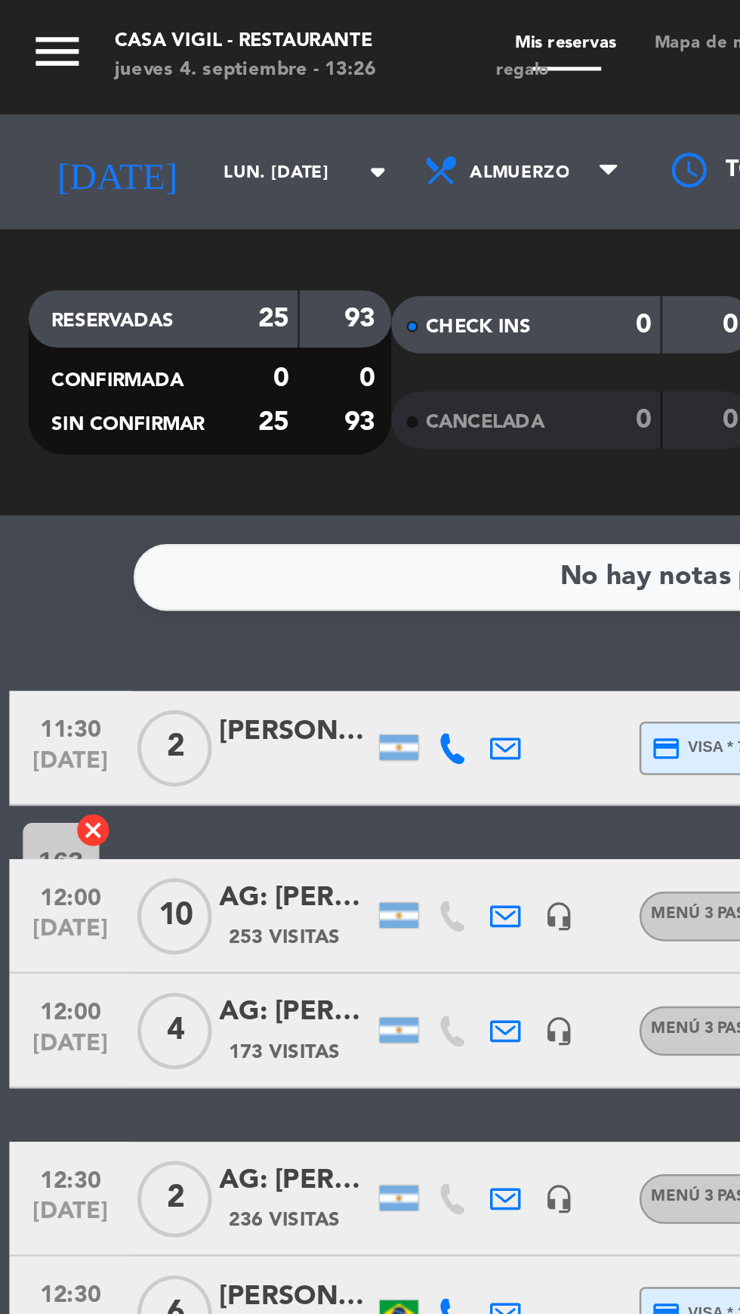
click at [31, 21] on icon "menu" at bounding box center [22, 20] width 23 height 23
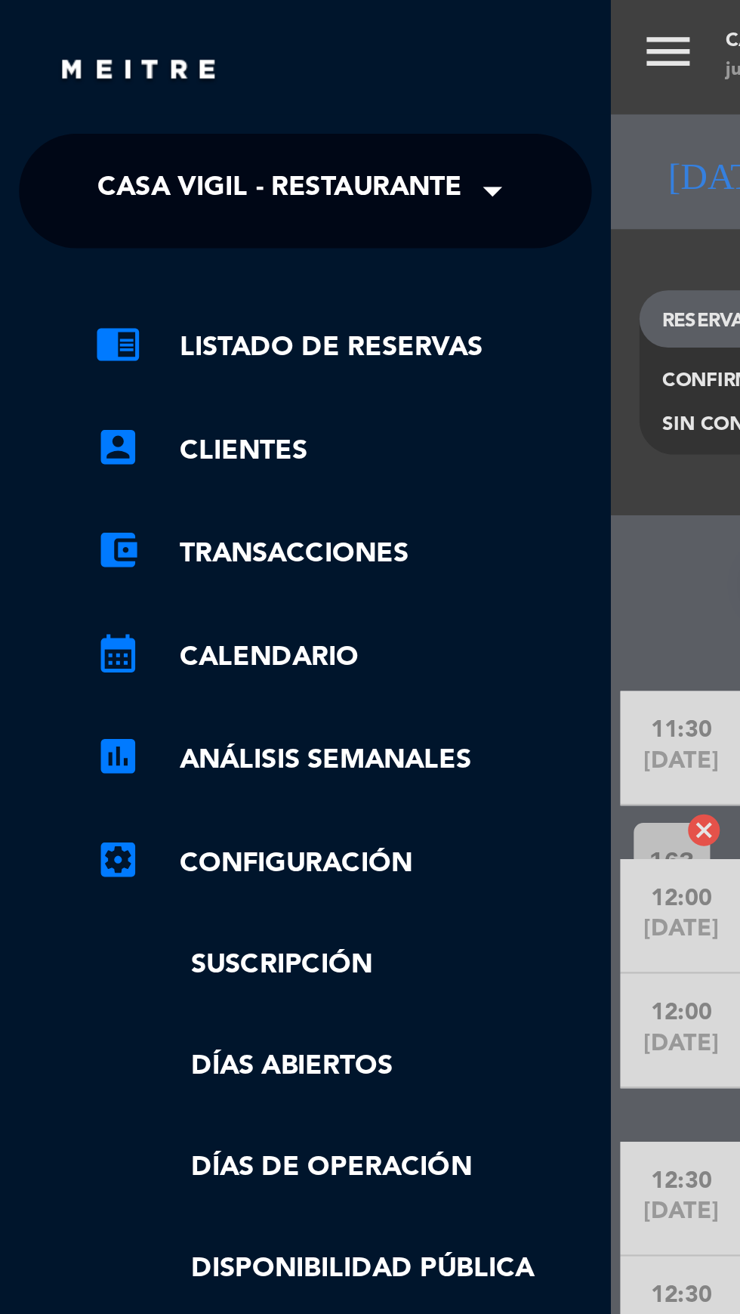
click at [272, 227] on div "menu Casa [PERSON_NAME] - Restaurante jueves 4. septiembre - 13:26 Mis reservas…" at bounding box center [612, 657] width 740 height 1314
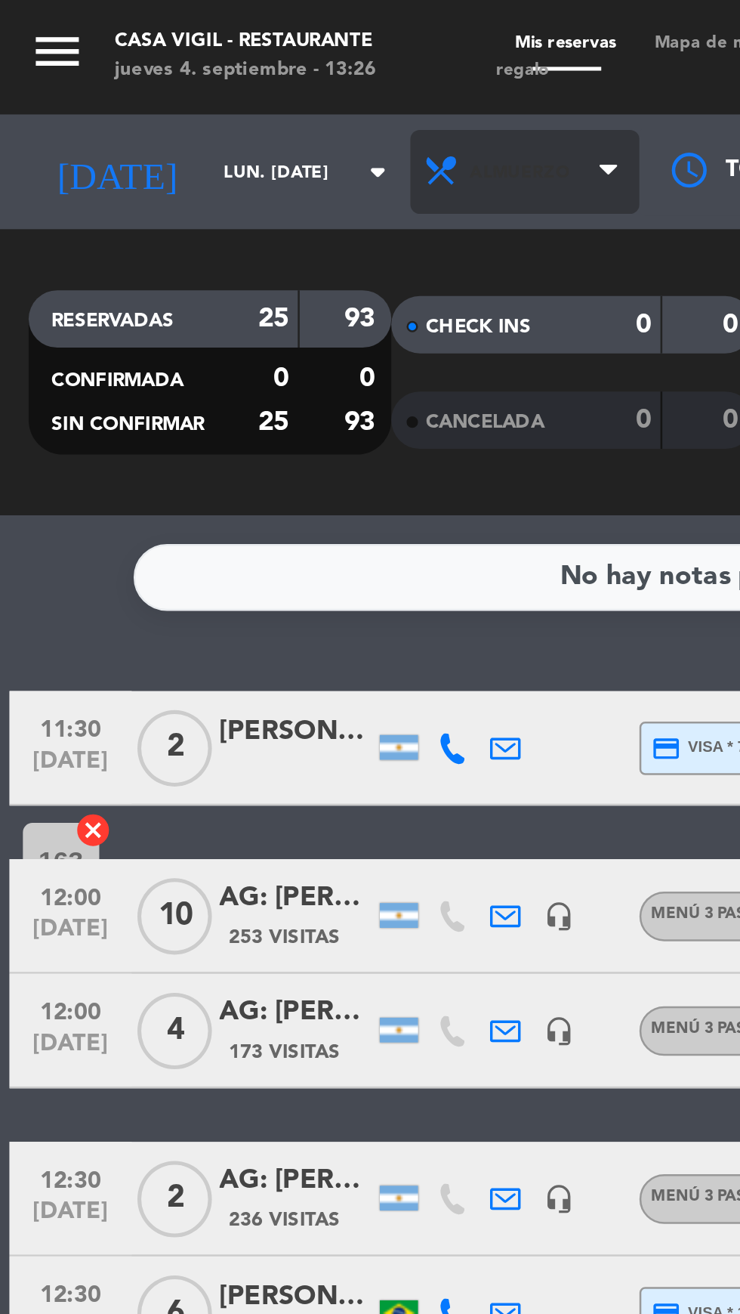
click at [228, 74] on span "Almuerzo" at bounding box center [207, 67] width 91 height 33
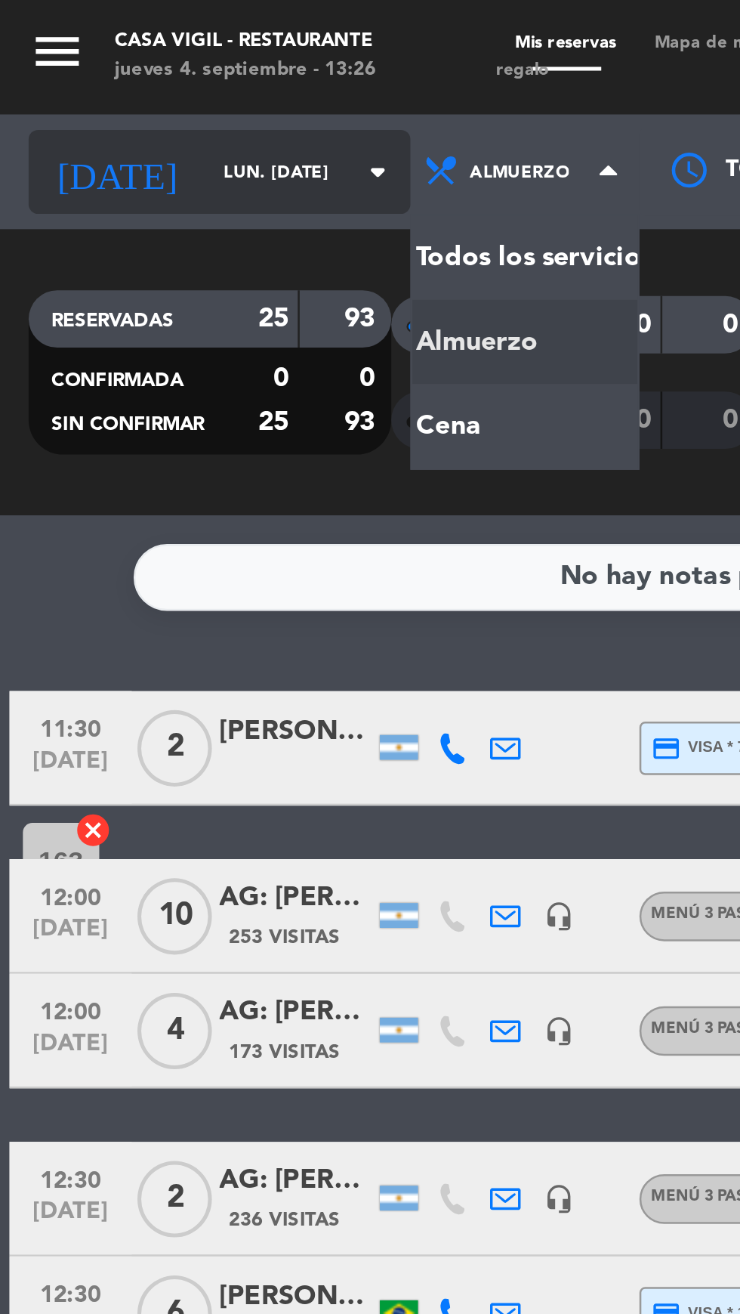
click at [88, 66] on input "lun. [DATE]" at bounding box center [128, 68] width 95 height 23
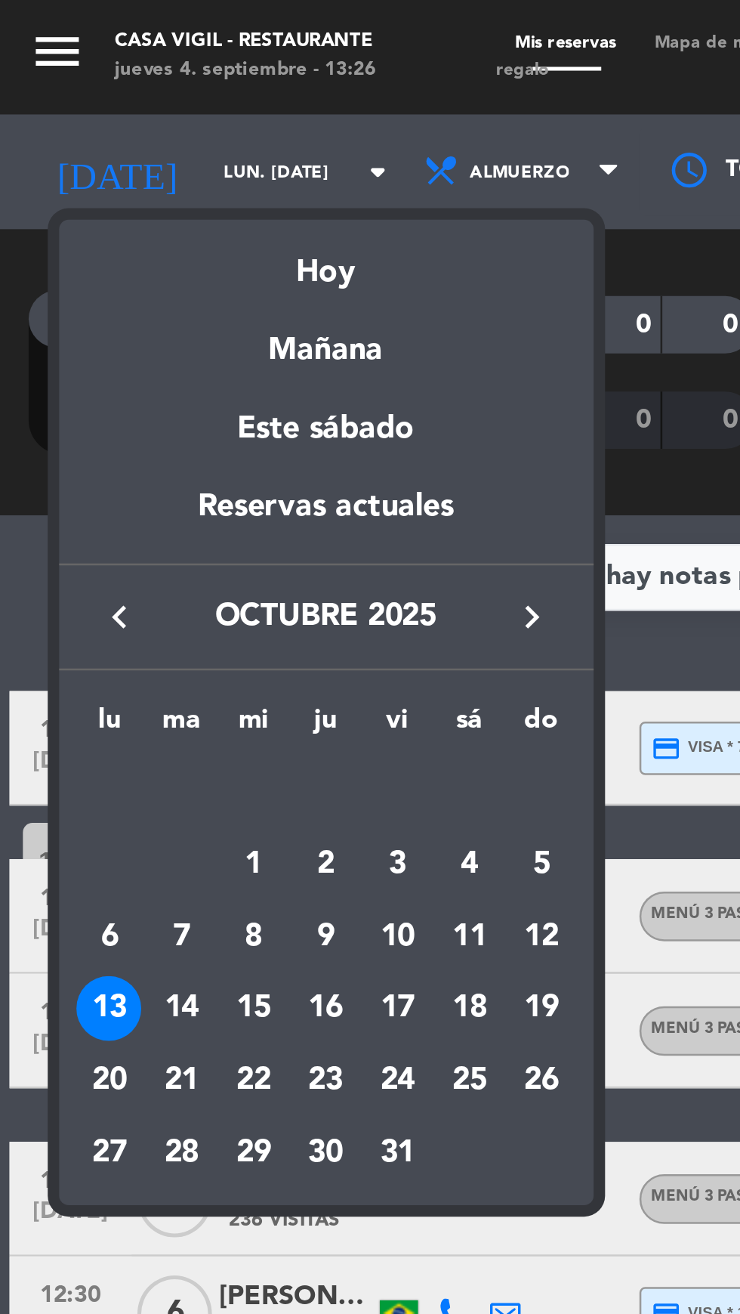
click at [76, 66] on div at bounding box center [370, 657] width 740 height 1314
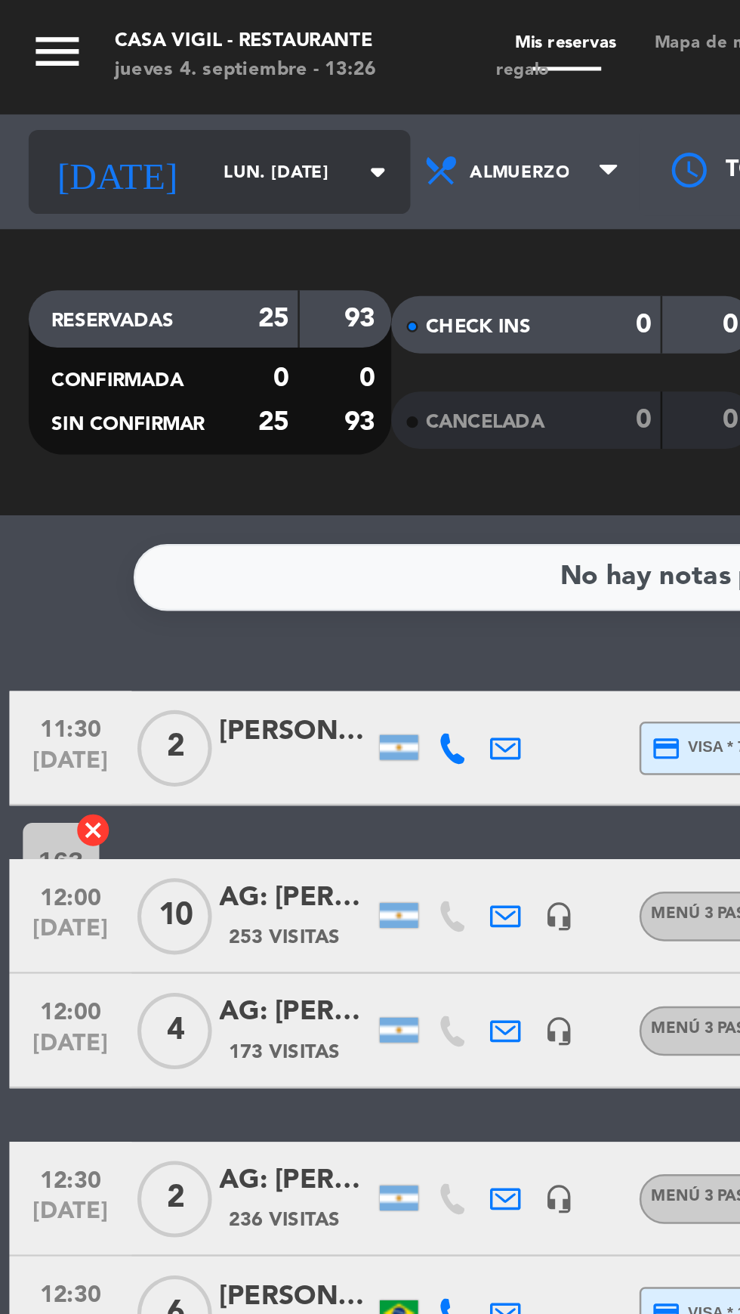
click at [84, 74] on input "lun. [DATE]" at bounding box center [128, 68] width 95 height 23
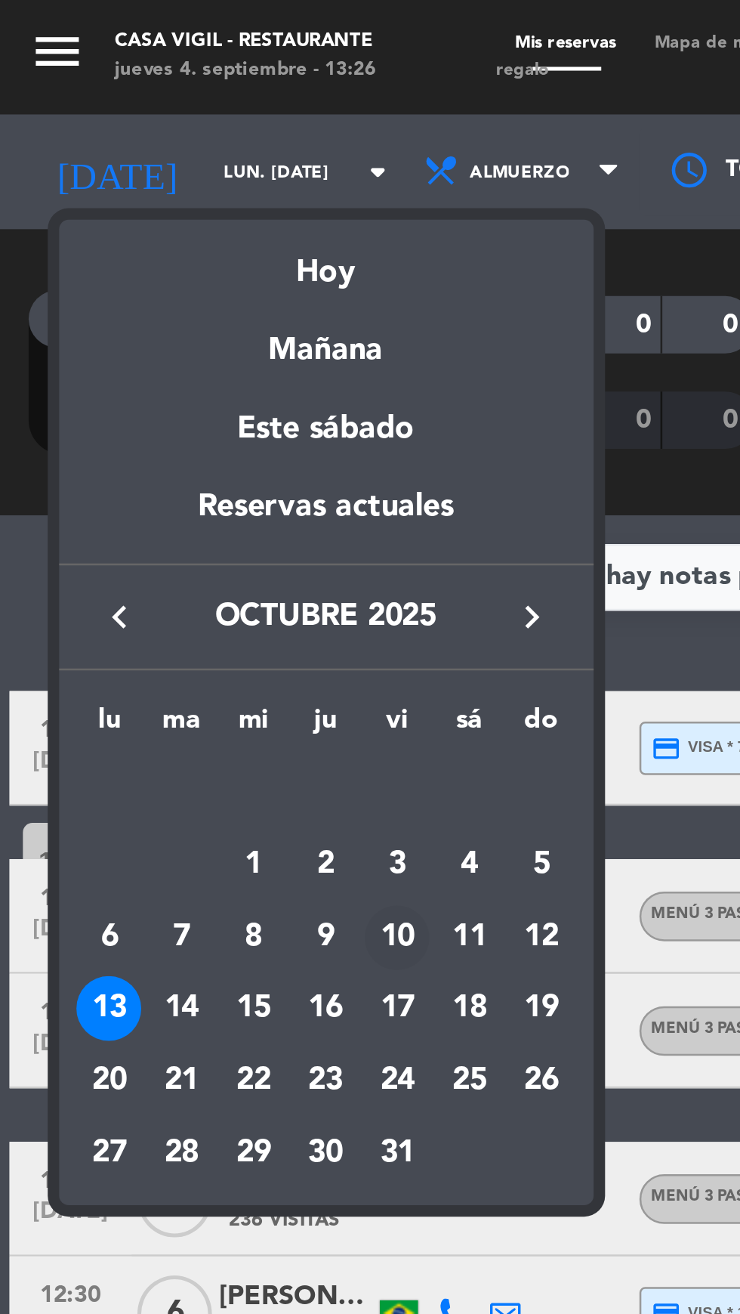
click at [154, 375] on div "10" at bounding box center [157, 371] width 26 height 26
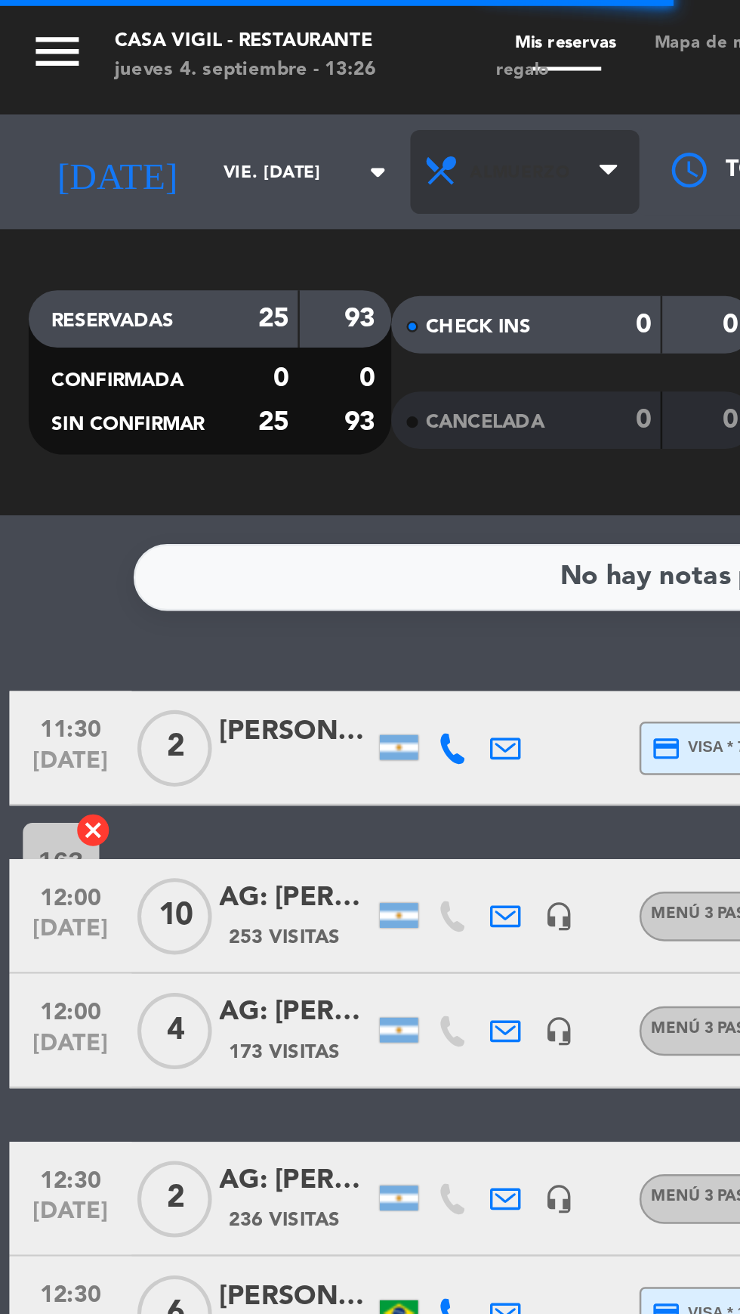
click at [210, 68] on span "Almuerzo" at bounding box center [207, 67] width 91 height 33
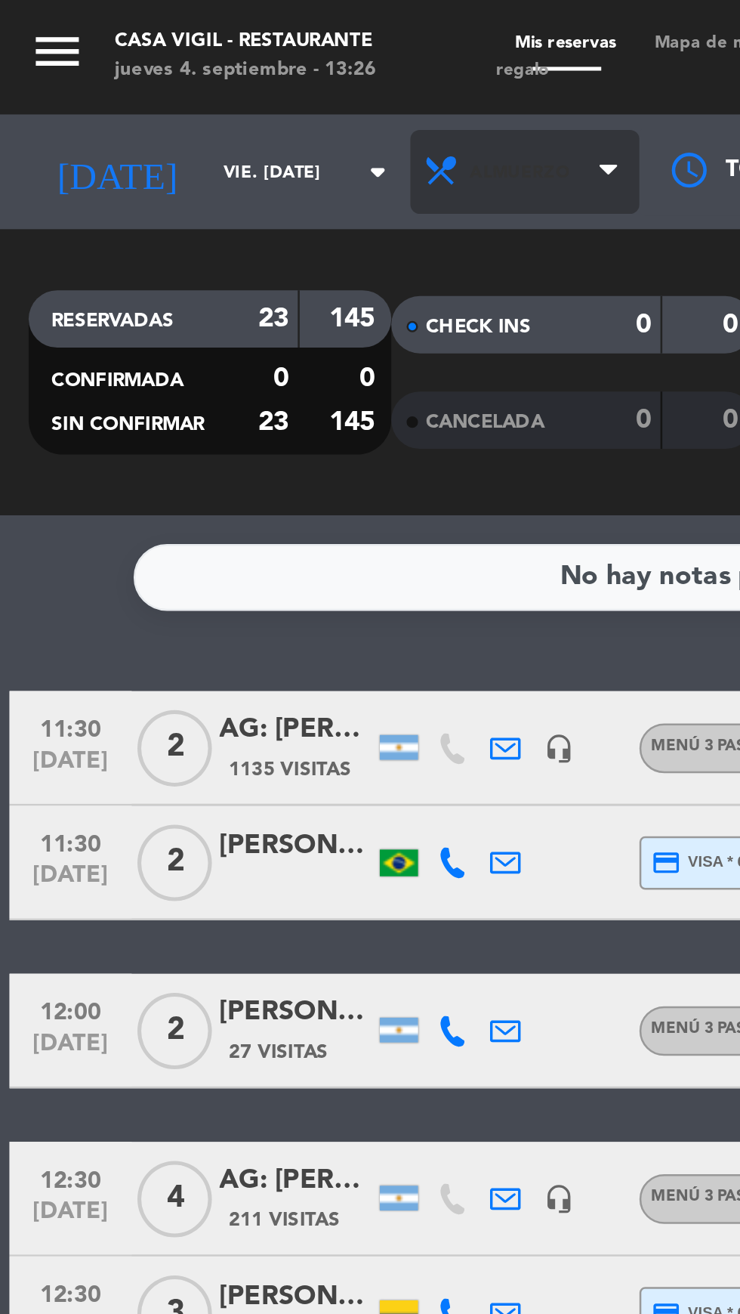
click at [206, 68] on span "Almuerzo" at bounding box center [207, 67] width 91 height 33
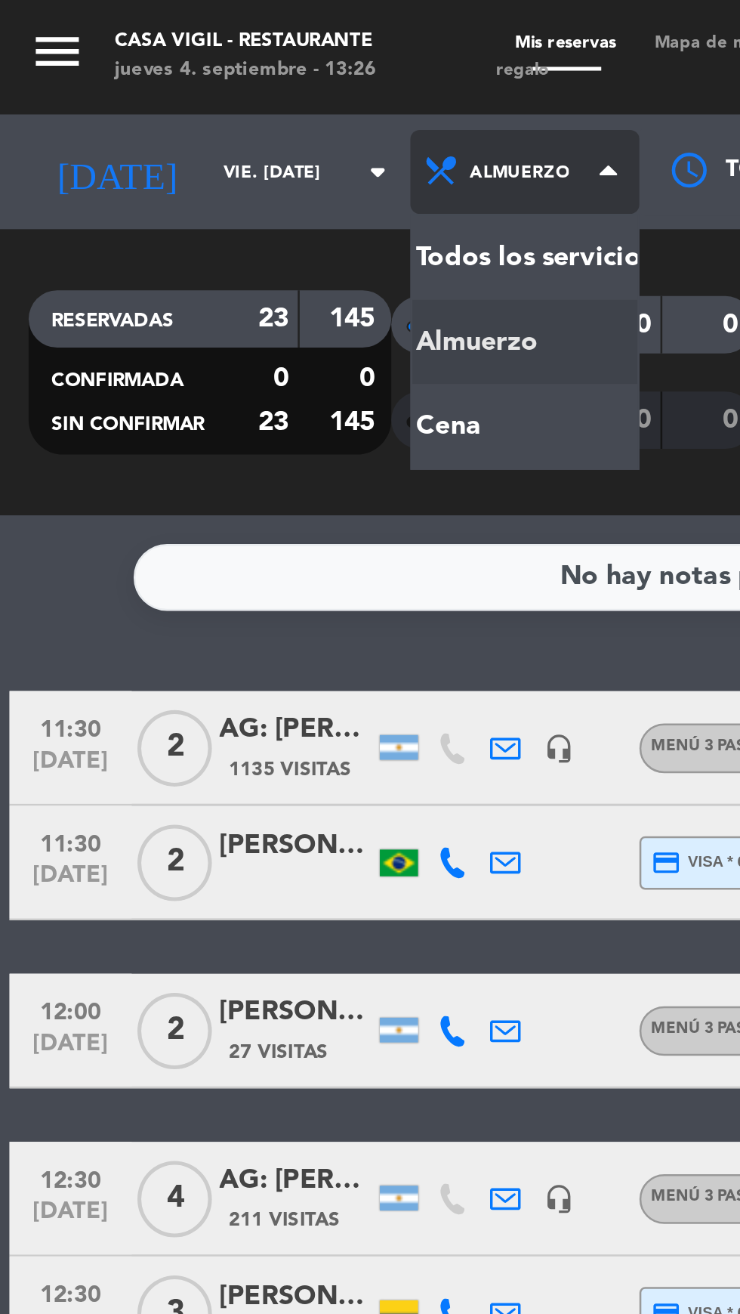
click at [168, 167] on div "menu Casa [PERSON_NAME] - Restaurante jueves 4. septiembre - 13:26 Mis reservas…" at bounding box center [370, 102] width 740 height 204
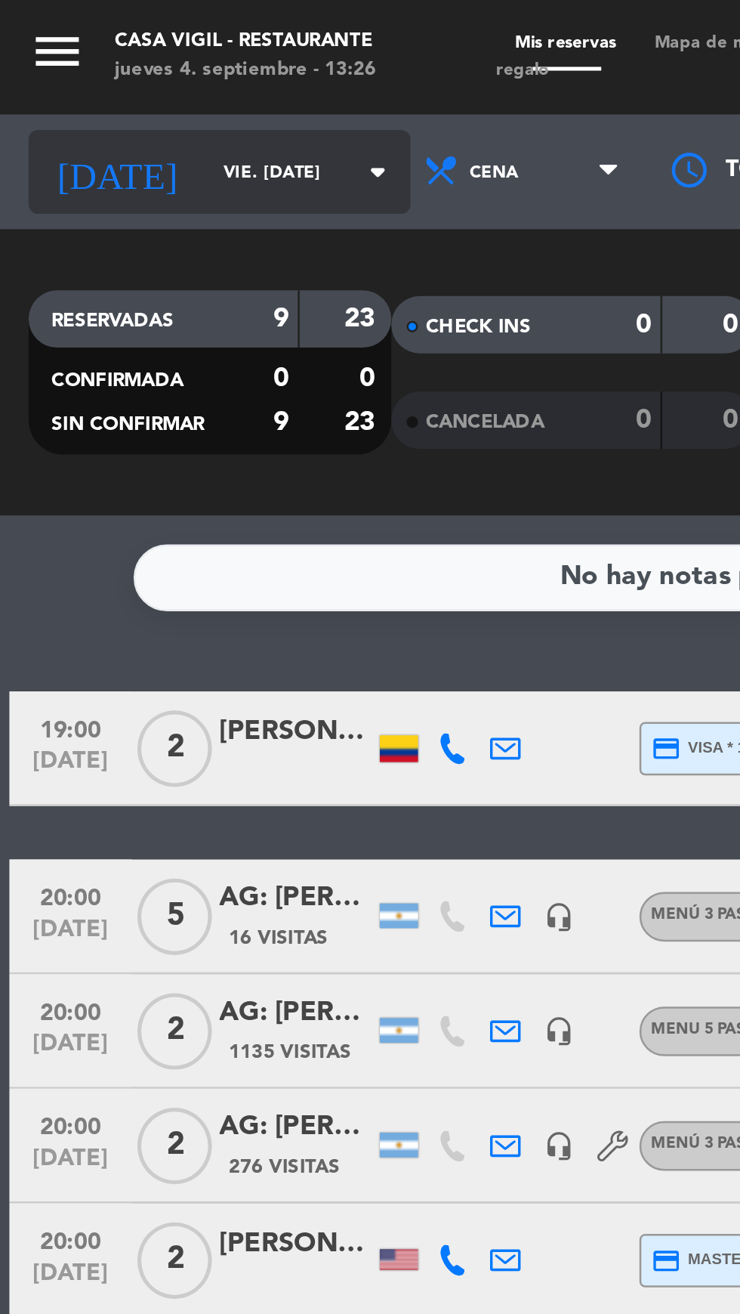
click at [87, 67] on input "vie. [DATE]" at bounding box center [128, 68] width 95 height 23
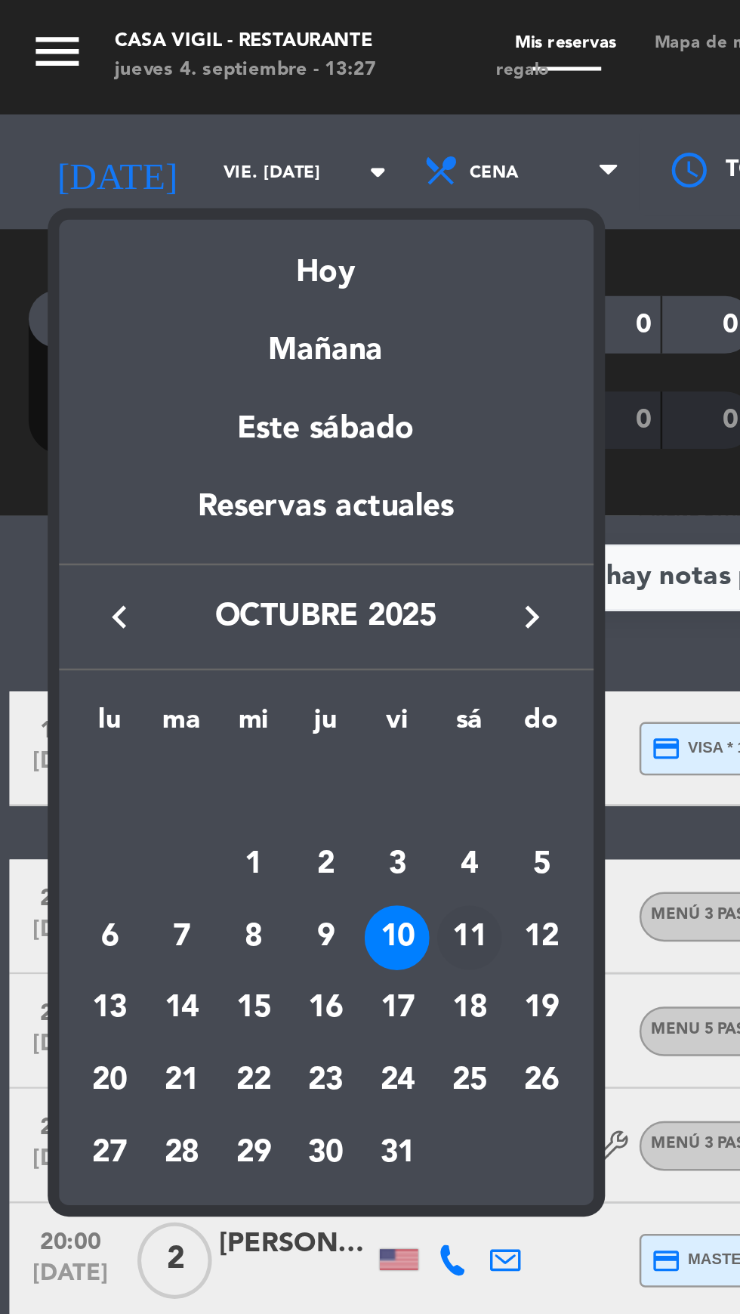
click at [178, 372] on div "11" at bounding box center [186, 371] width 26 height 26
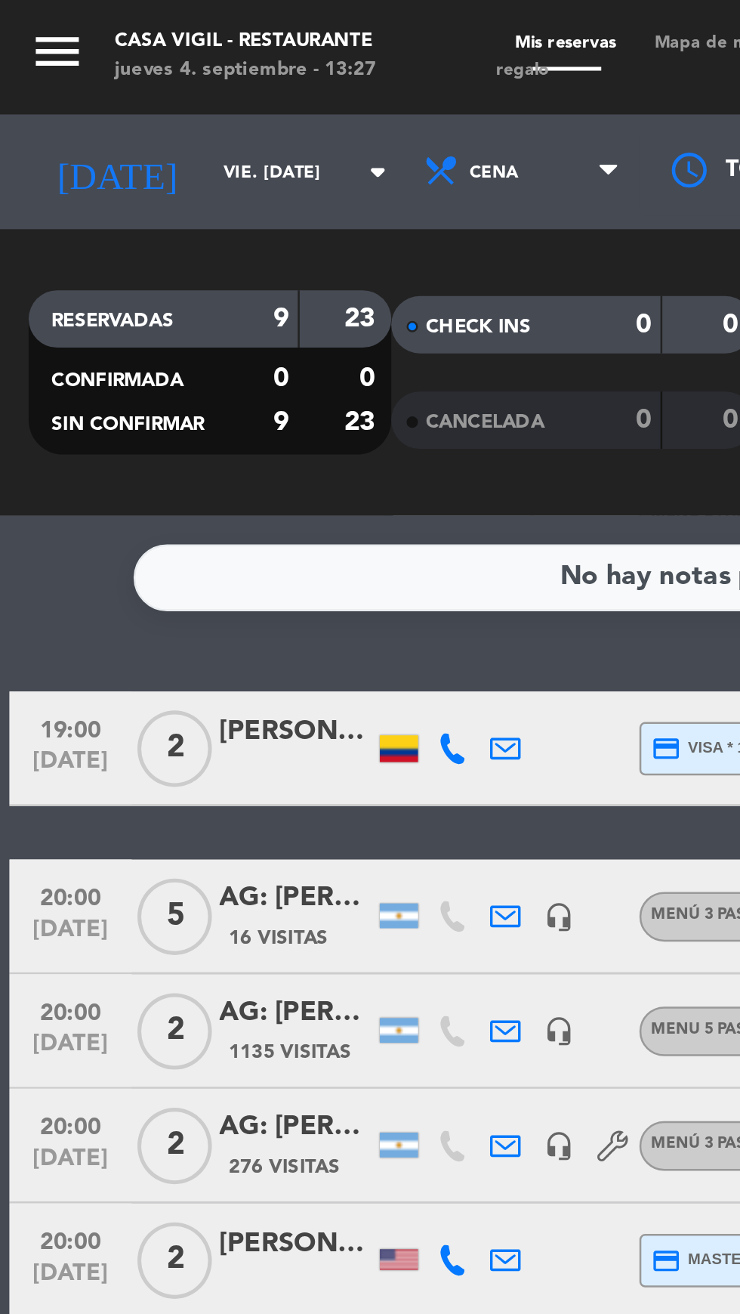
type input "sáb. [DATE]"
